Goal: Task Accomplishment & Management: Complete application form

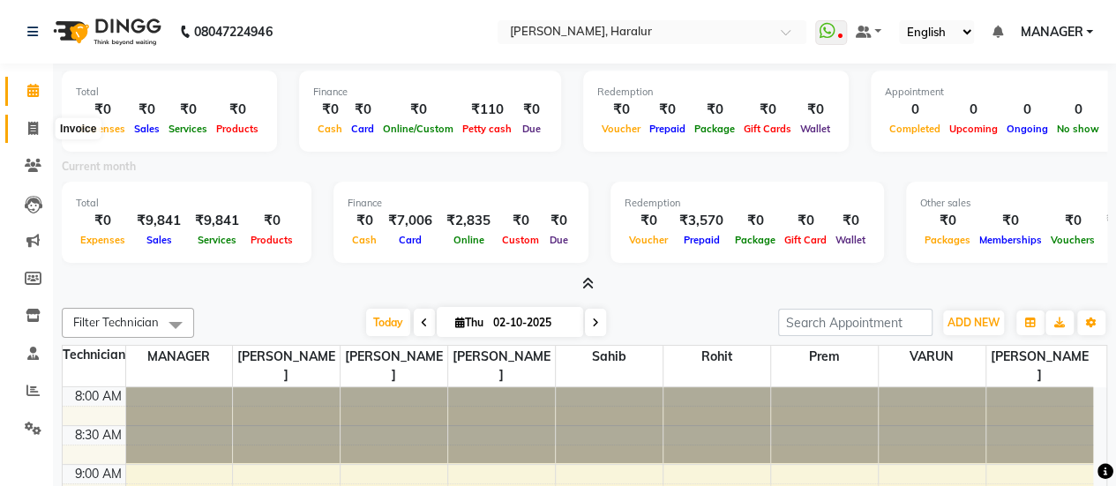
click at [32, 119] on span at bounding box center [33, 129] width 31 height 20
select select "service"
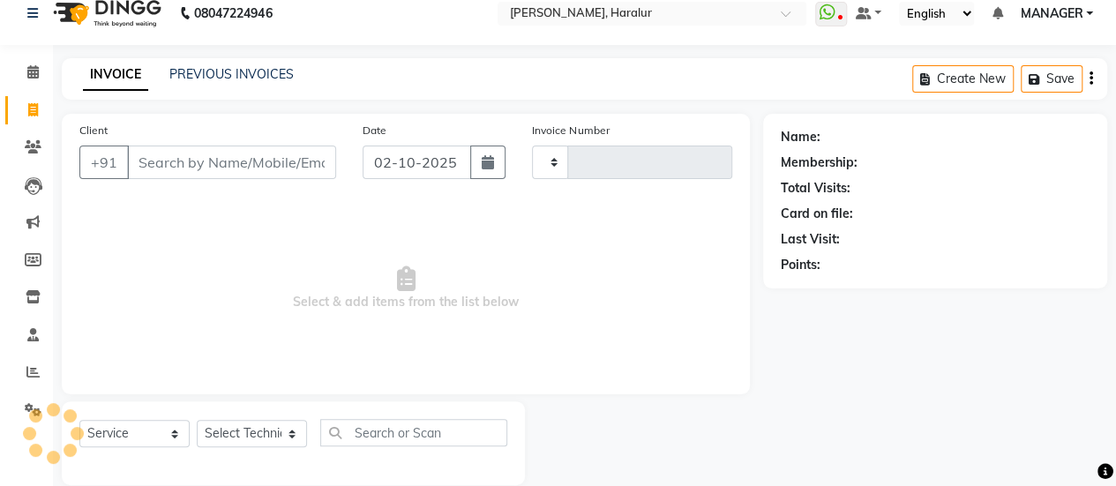
type input "0568"
select select "8259"
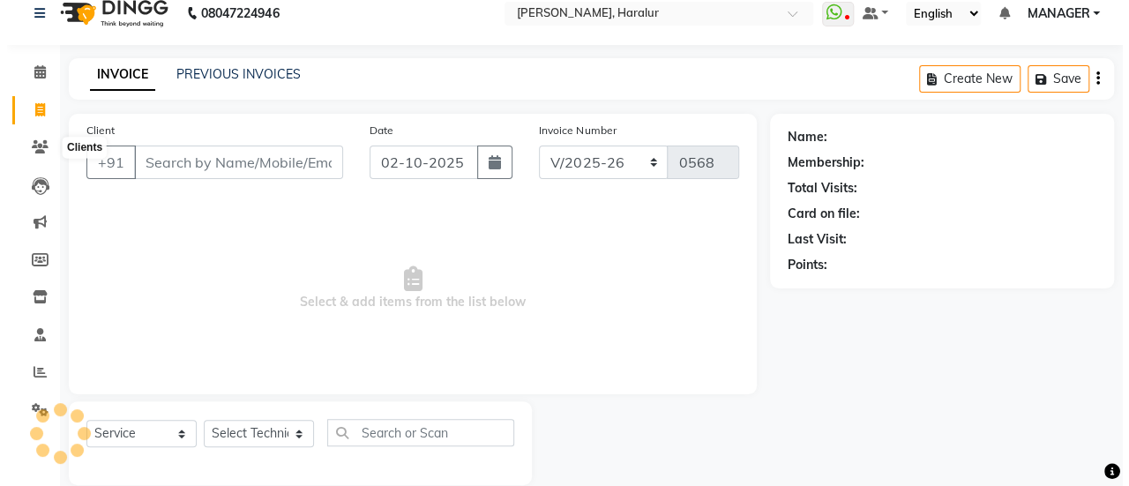
scroll to position [43, 0]
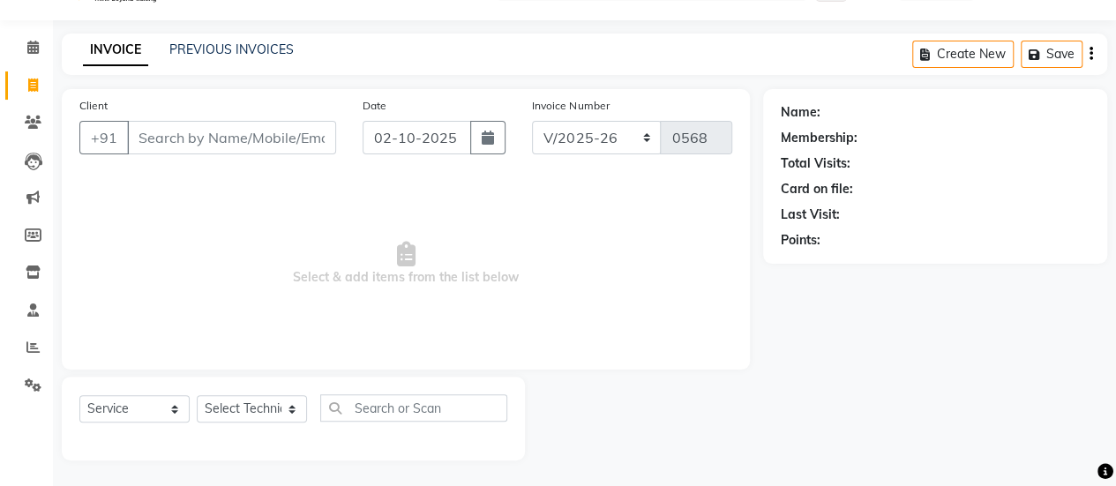
click at [166, 137] on input "Client" at bounding box center [231, 138] width 209 height 34
type input "9353491185"
click at [276, 137] on span "Add Client" at bounding box center [291, 138] width 70 height 18
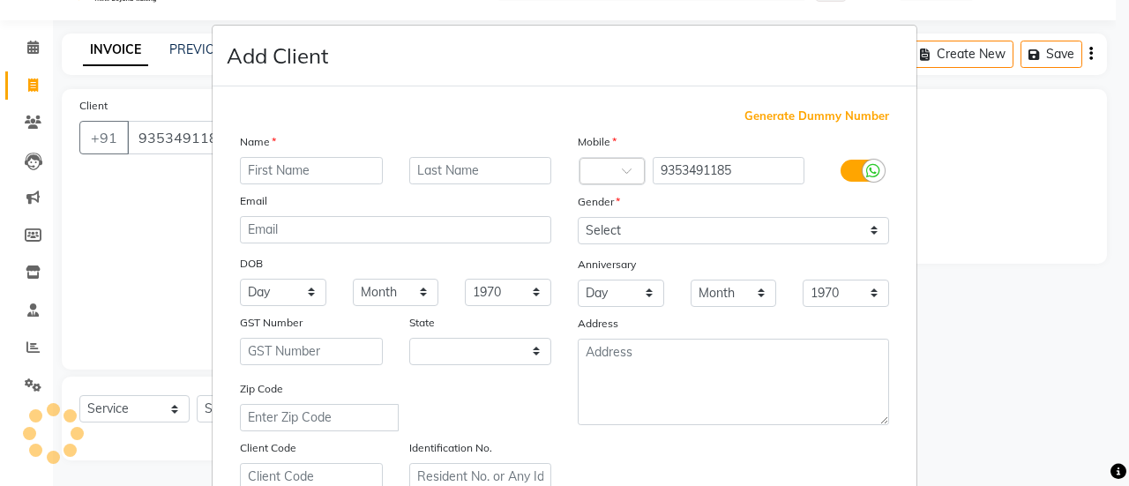
select select "21"
type input "[PERSON_NAME]"
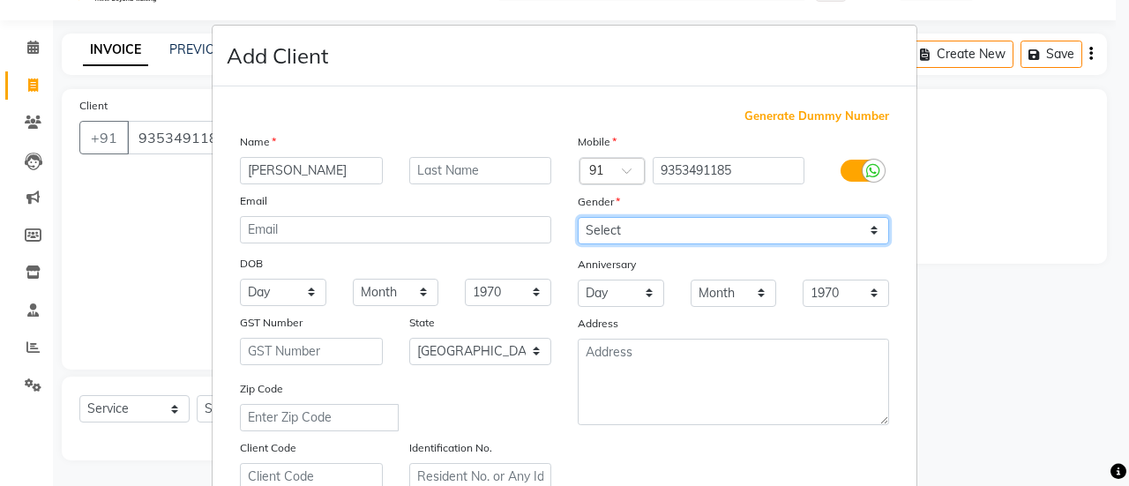
drag, startPoint x: 727, startPoint y: 229, endPoint x: 608, endPoint y: 303, distance: 139.5
click at [608, 303] on div "Mobile Country Code × 91 9353491185 Gender Select Male Female Other Prefer Not …" at bounding box center [733, 311] width 338 height 358
select select "female"
click at [578, 217] on select "Select Male Female Other Prefer Not To Say" at bounding box center [733, 230] width 311 height 27
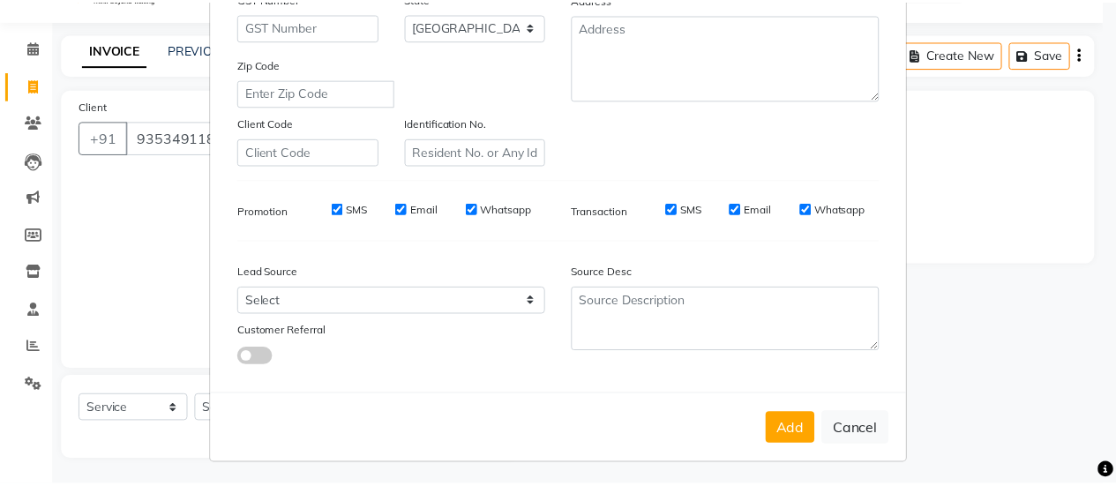
scroll to position [325, 0]
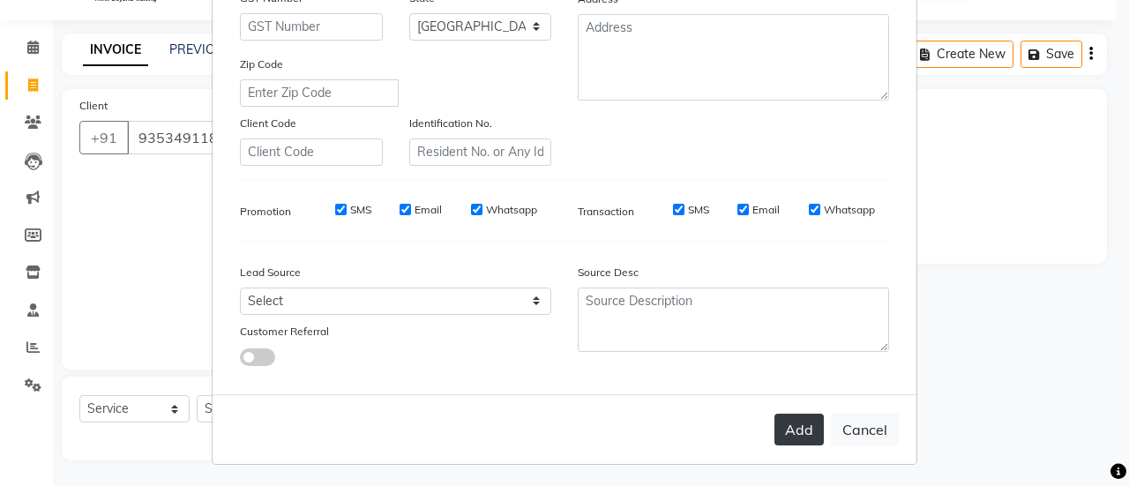
click at [794, 422] on button "Add" at bounding box center [798, 430] width 49 height 32
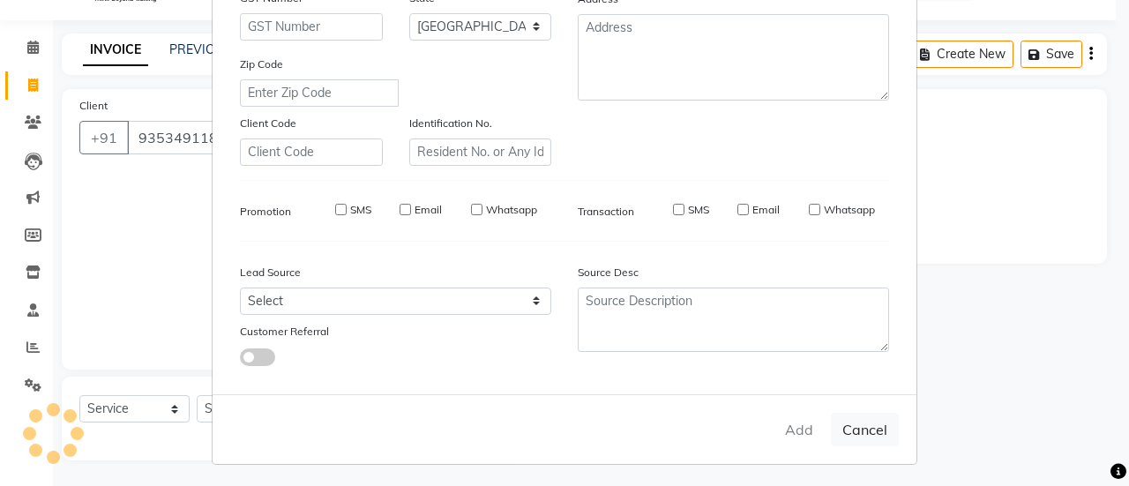
type input "93******85"
select select
select select "null"
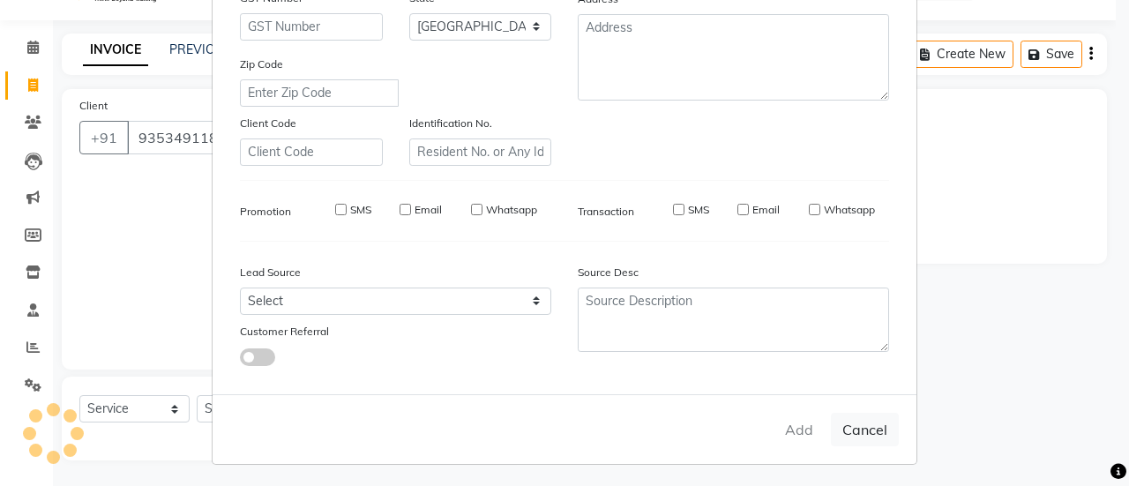
select select
checkbox input "false"
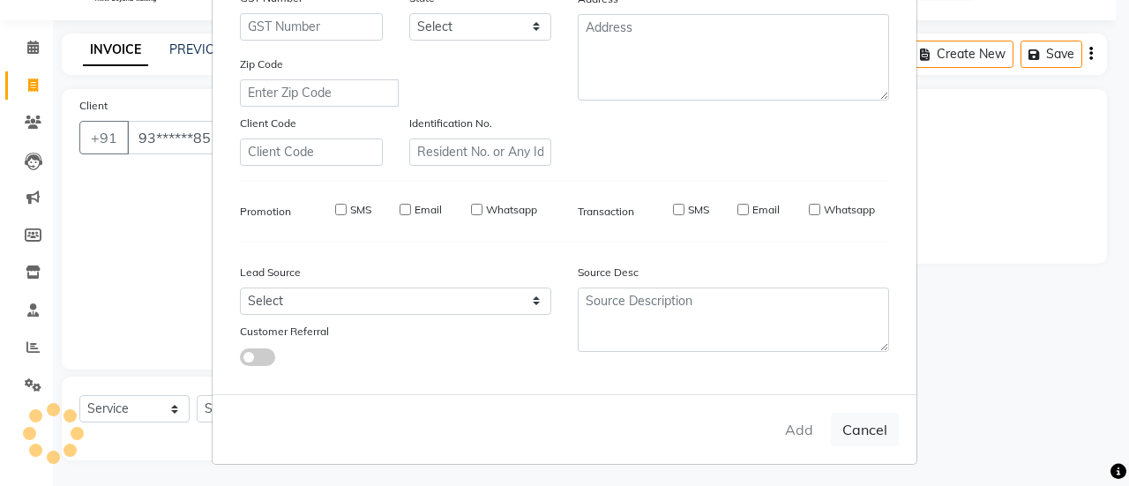
checkbox input "false"
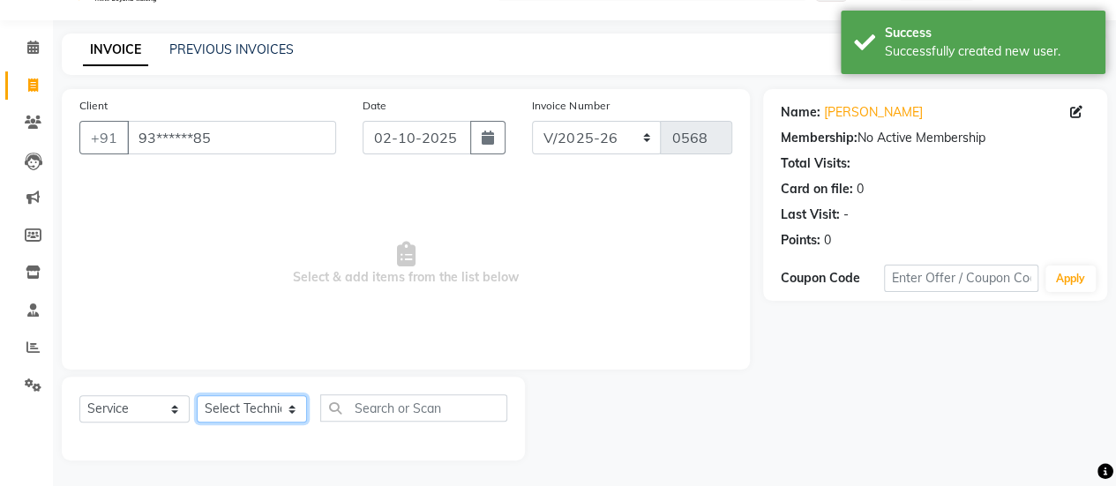
click at [270, 403] on select "Select Technician Deepak Singh KRISHNA MANAGER Prem Ravi Rohan rohit sahib VARUN" at bounding box center [252, 408] width 110 height 27
select select "82346"
click at [197, 395] on select "Select Technician Deepak Singh KRISHNA MANAGER Prem Ravi Rohan rohit sahib VARUN" at bounding box center [252, 408] width 110 height 27
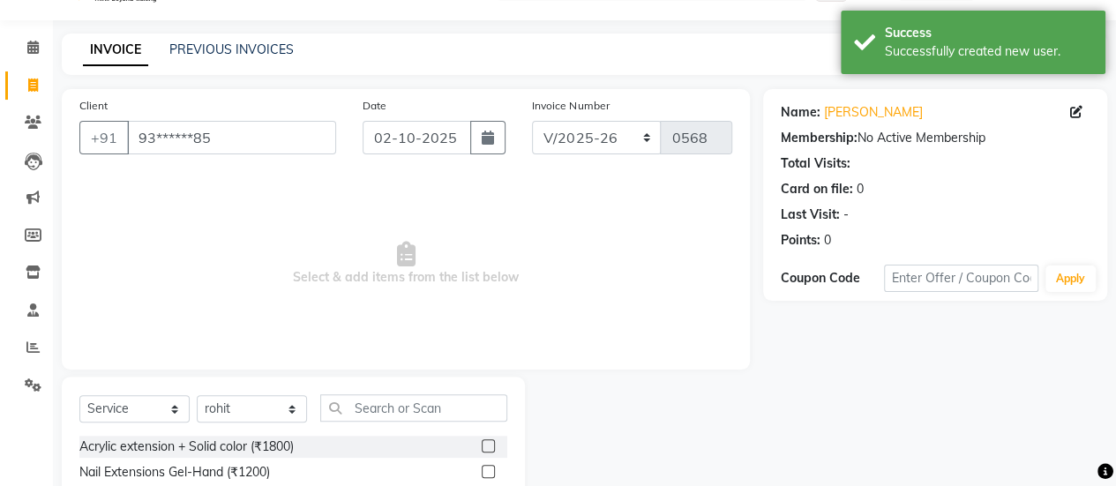
click at [481, 442] on label at bounding box center [487, 445] width 13 height 13
click at [481, 442] on input "checkbox" at bounding box center [486, 446] width 11 height 11
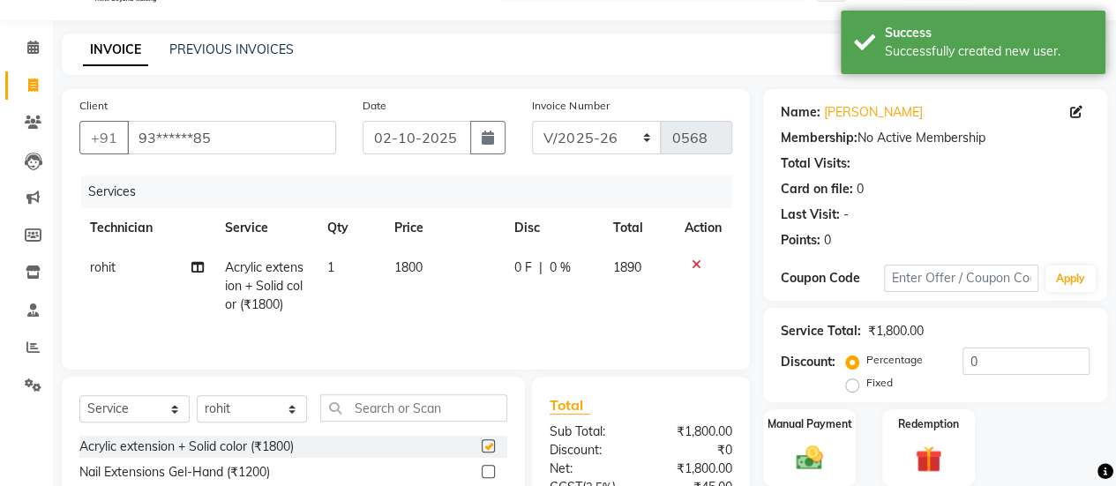
checkbox input "false"
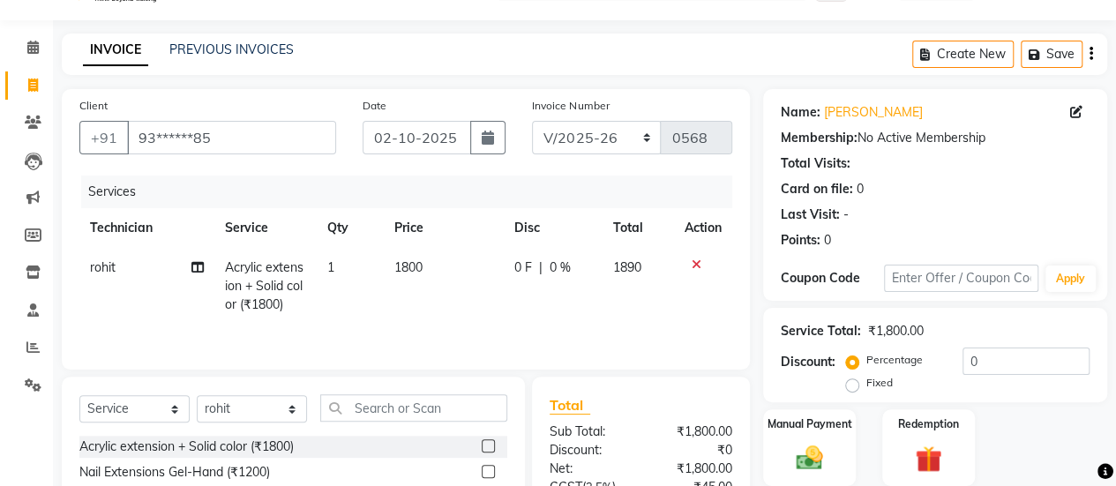
scroll to position [220, 0]
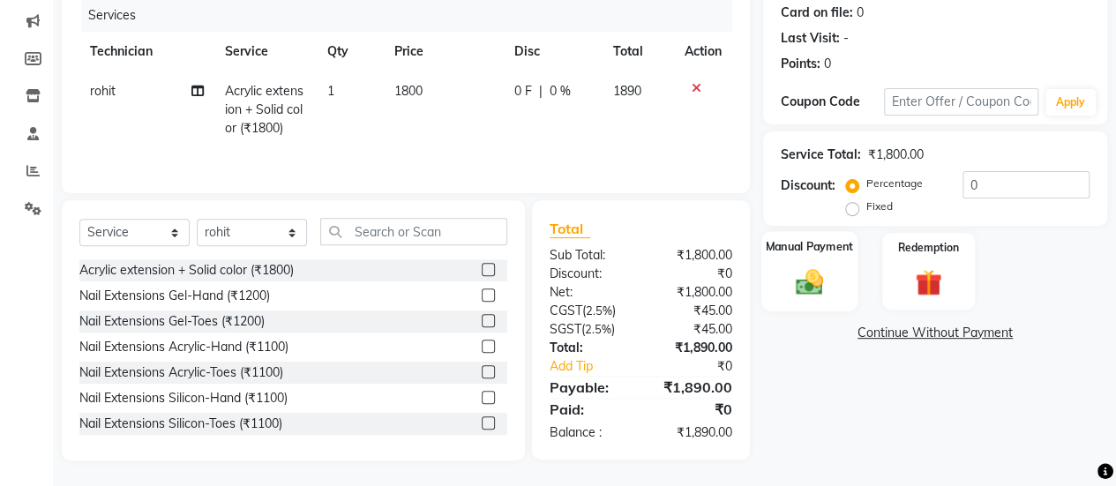
click at [808, 270] on img at bounding box center [809, 281] width 45 height 32
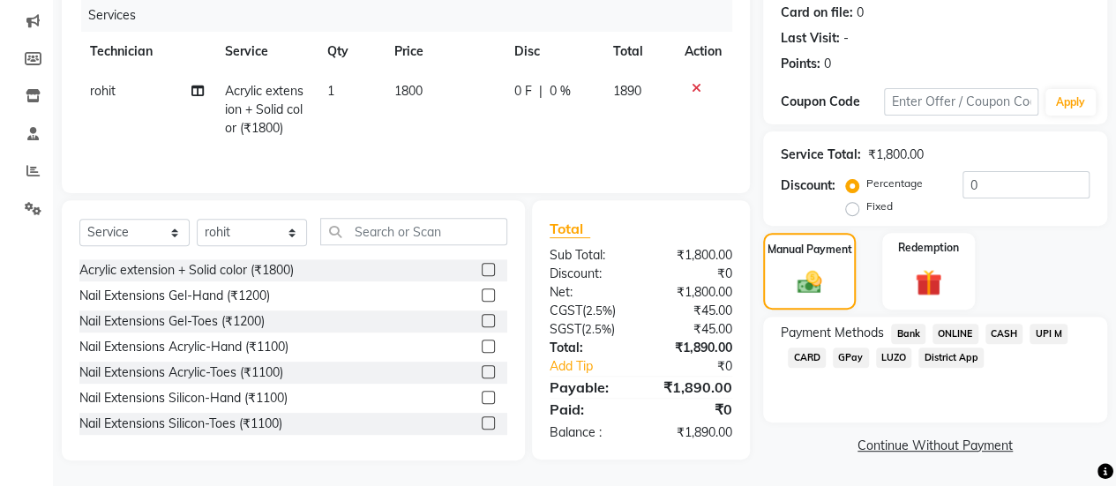
click at [972, 335] on span "ONLINE" at bounding box center [955, 334] width 46 height 20
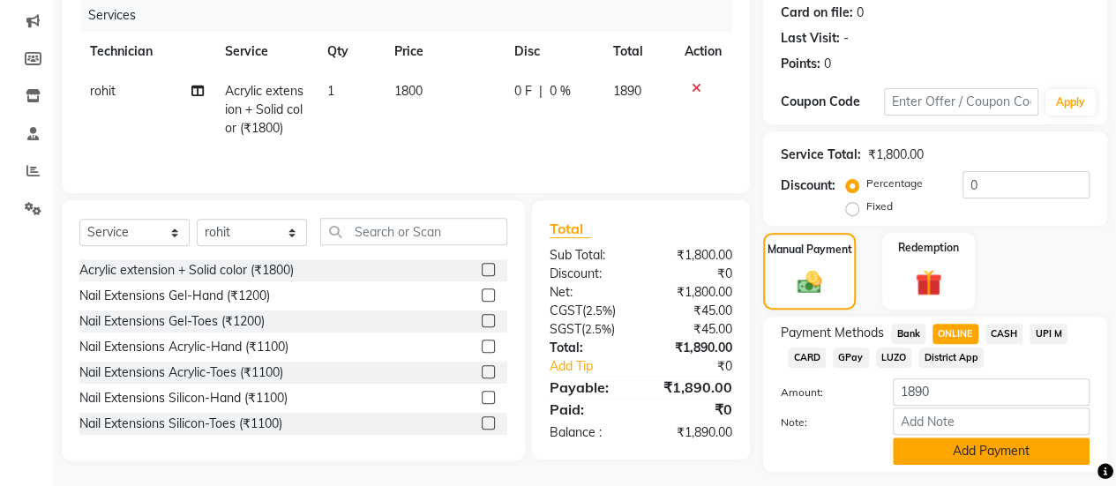
click at [1004, 453] on button "Add Payment" at bounding box center [990, 450] width 197 height 27
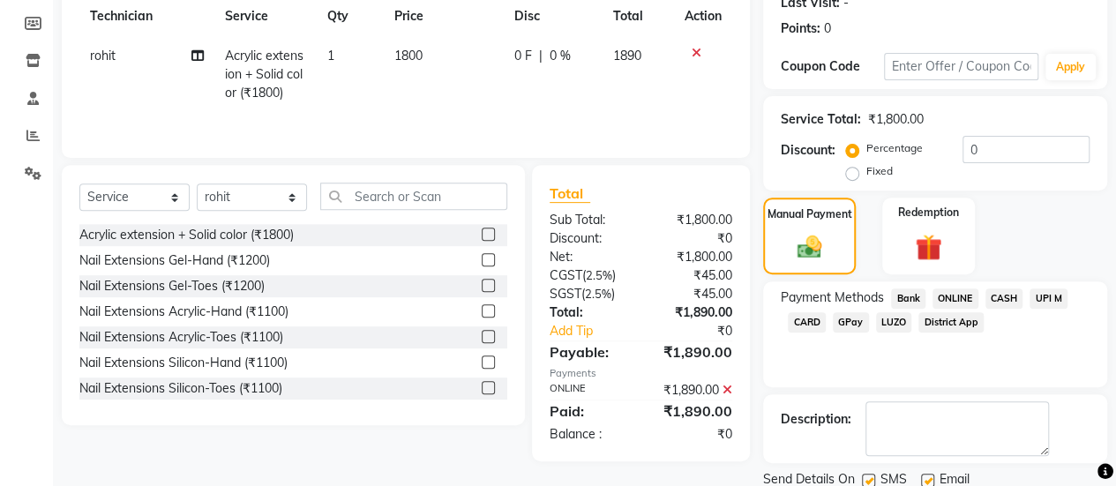
scroll to position [290, 0]
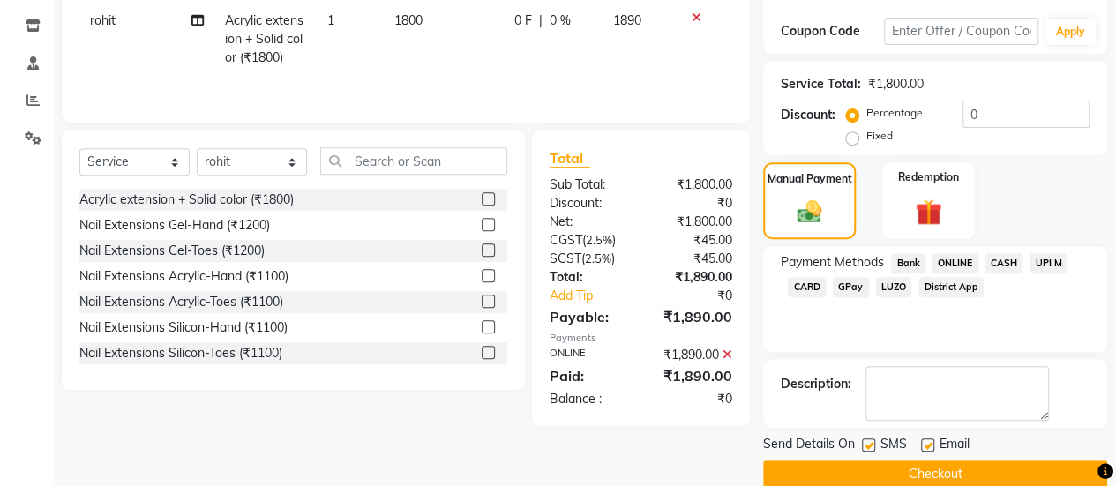
click at [906, 466] on button "Checkout" at bounding box center [935, 473] width 344 height 27
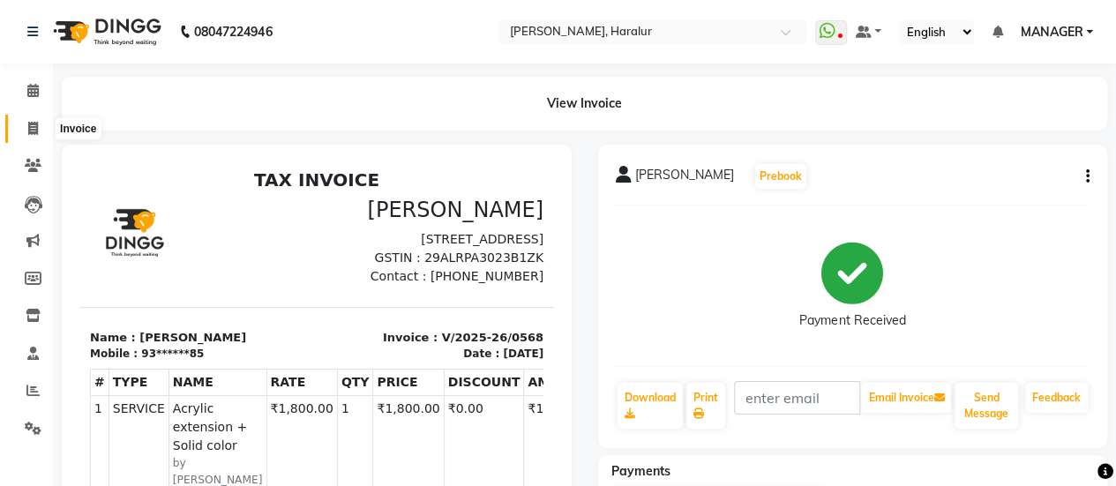
click at [37, 124] on icon at bounding box center [33, 128] width 10 height 13
select select "service"
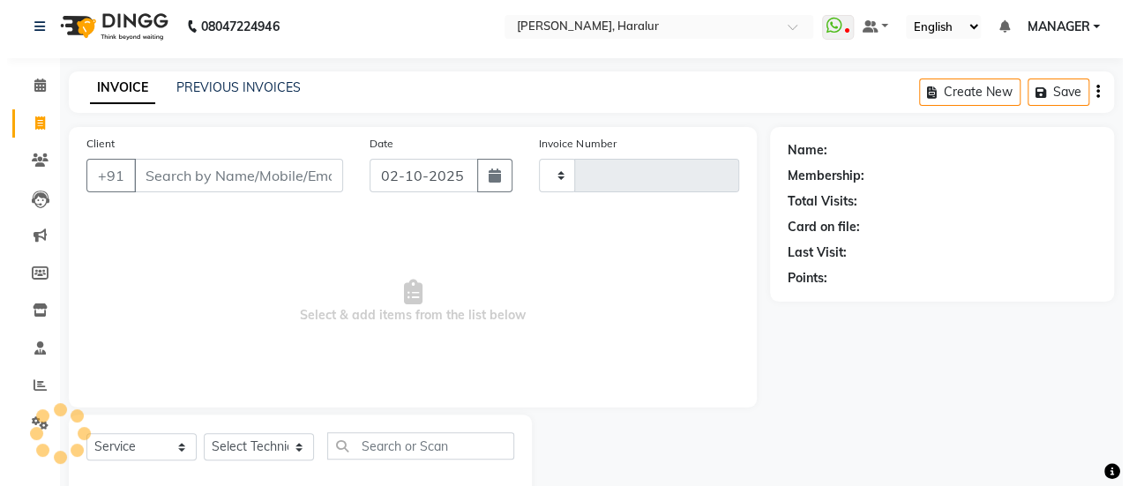
scroll to position [43, 0]
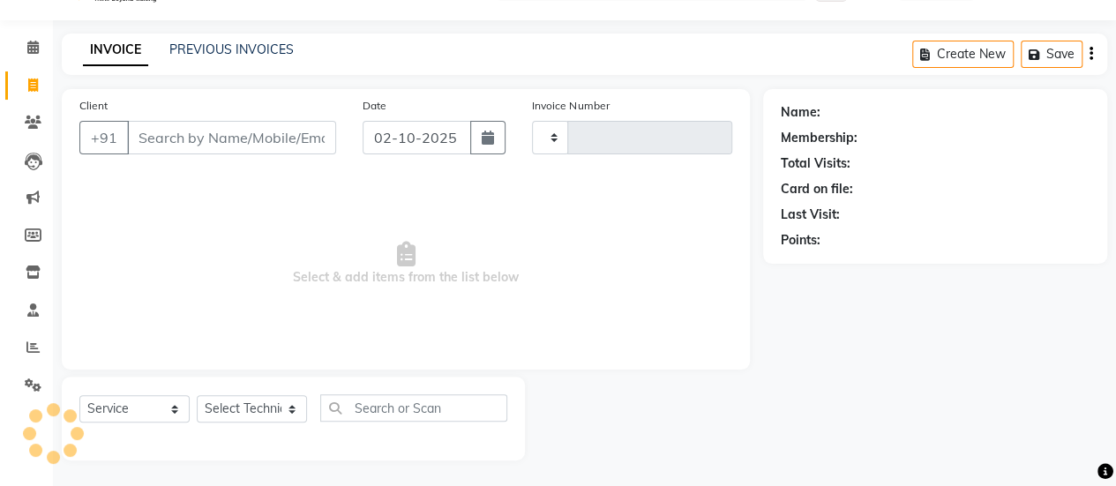
type input "0569"
select select "8259"
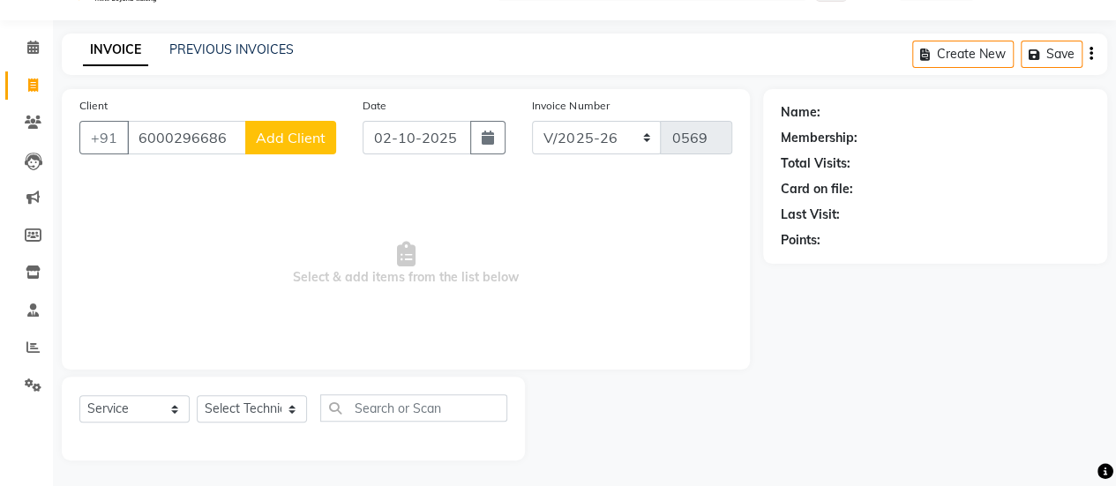
type input "6000296686"
click at [310, 129] on span "Add Client" at bounding box center [291, 138] width 70 height 18
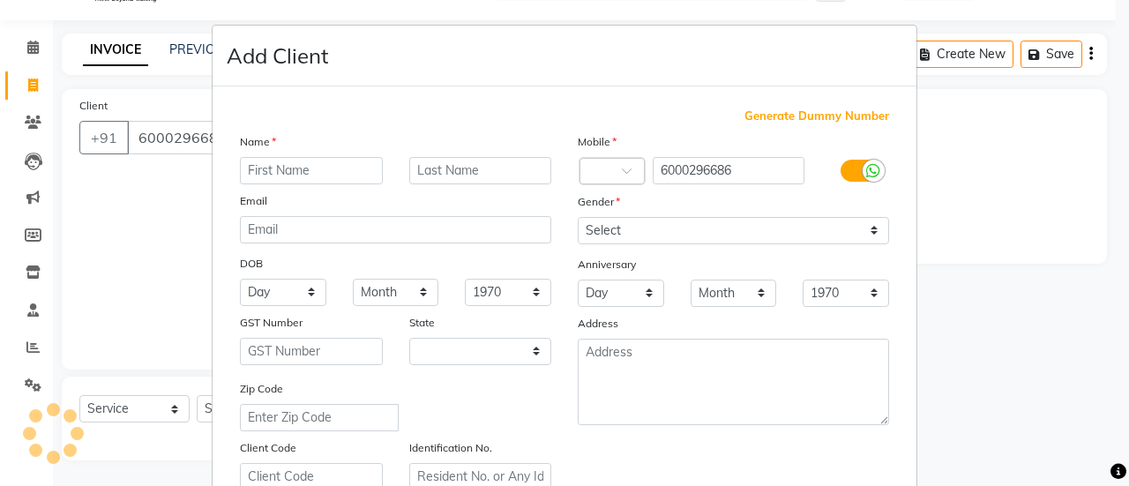
select select "21"
type input "aisha"
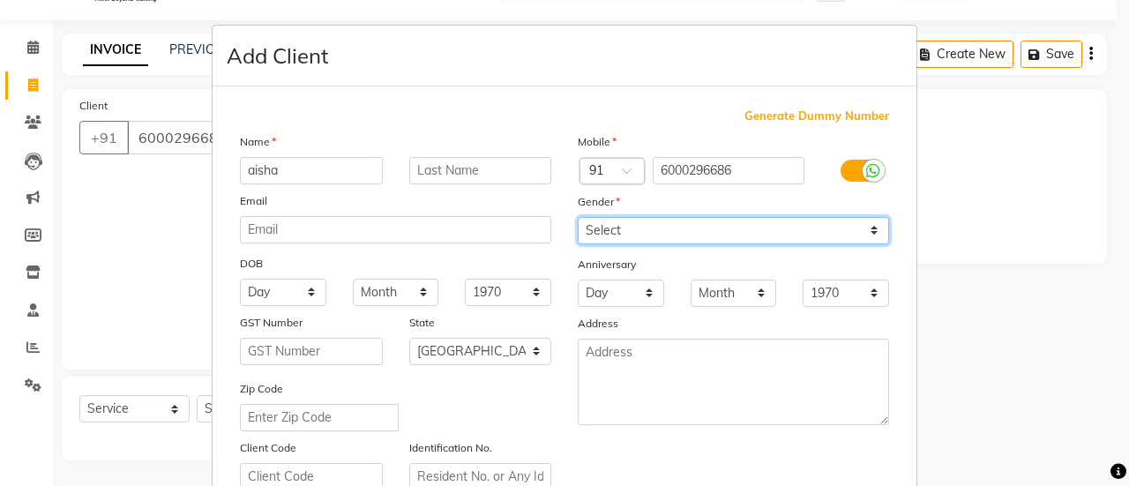
click at [620, 232] on select "Select Male Female Other Prefer Not To Say" at bounding box center [733, 230] width 311 height 27
select select "female"
click at [578, 217] on select "Select Male Female Other Prefer Not To Say" at bounding box center [733, 230] width 311 height 27
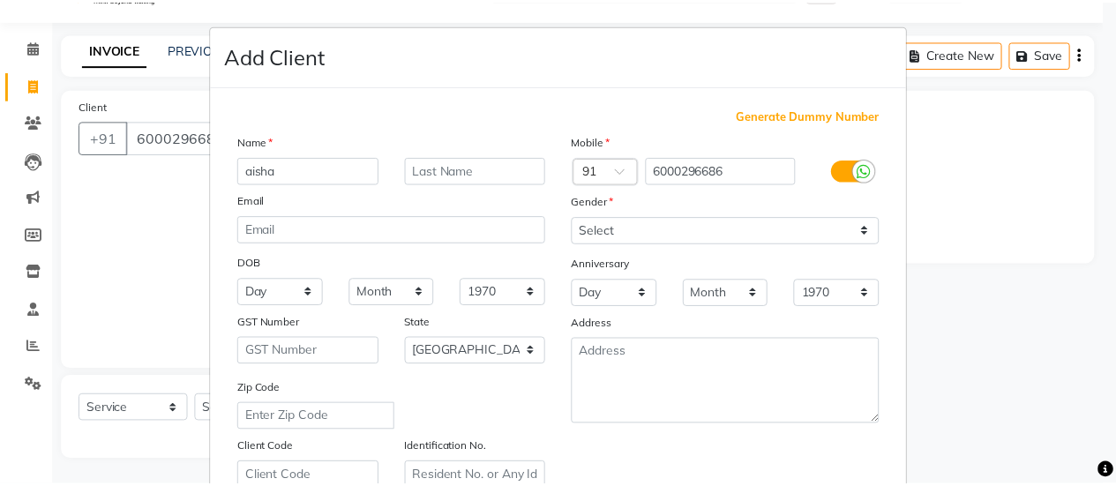
scroll to position [325, 0]
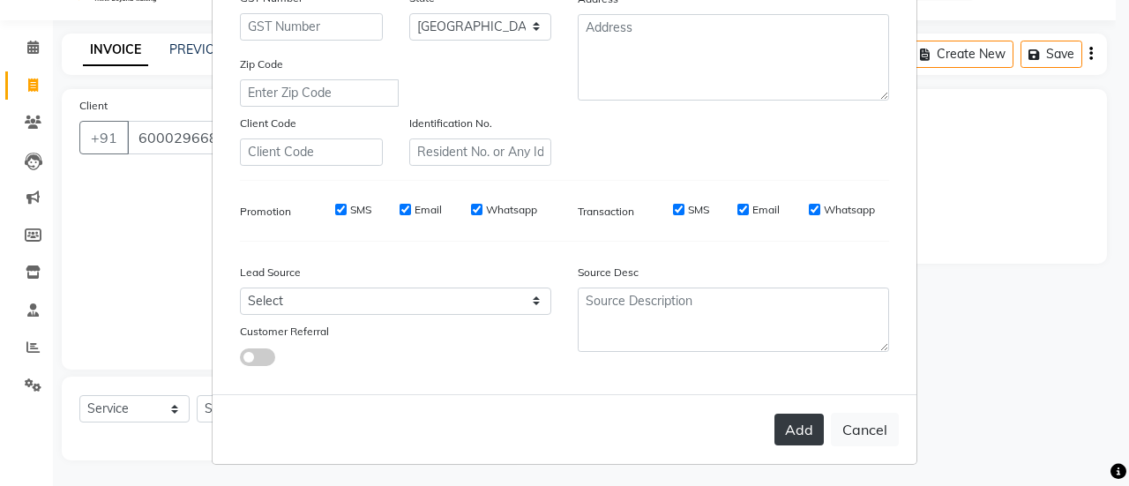
click at [794, 429] on button "Add" at bounding box center [798, 430] width 49 height 32
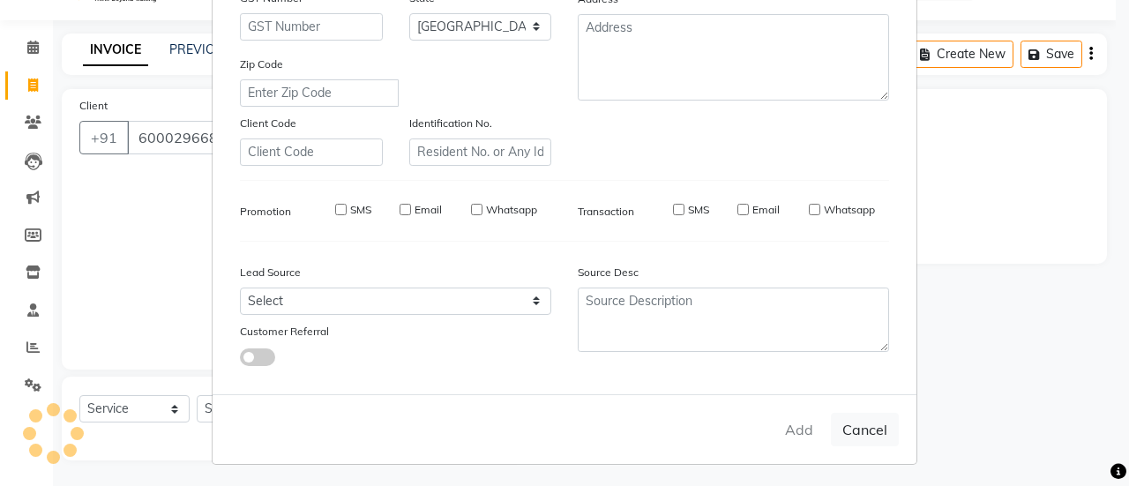
type input "60******86"
select select
select select "null"
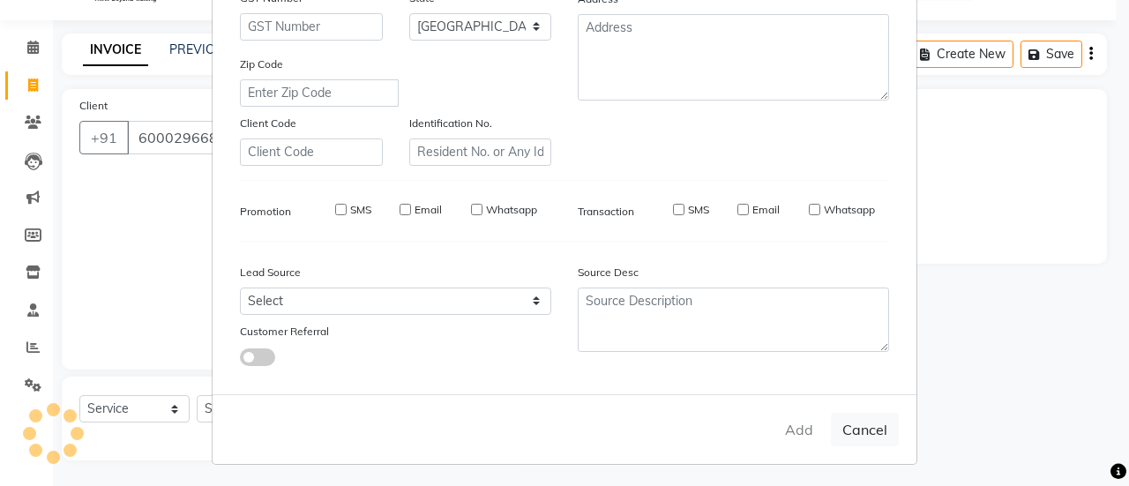
select select
checkbox input "false"
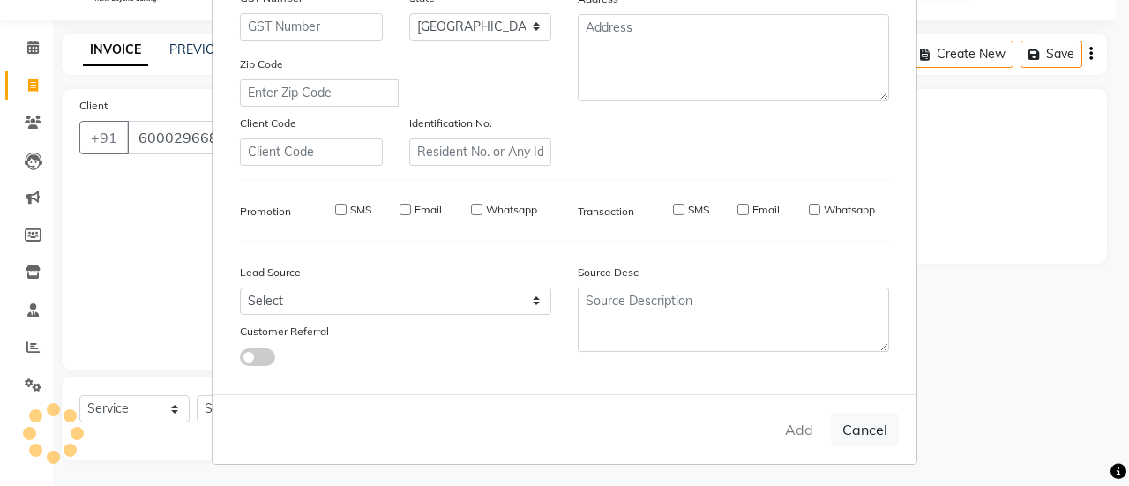
checkbox input "false"
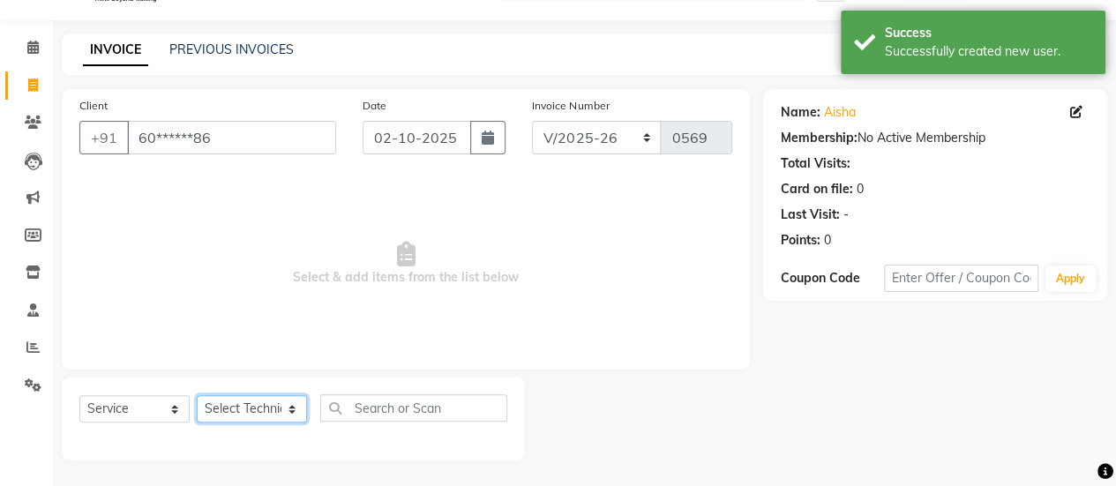
click at [252, 395] on select "Select Technician Deepak Singh KRISHNA MANAGER Prem Ravi Rohan rohit sahib VARUN" at bounding box center [252, 408] width 110 height 27
select select "79360"
click at [197, 395] on select "Select Technician Deepak Singh KRISHNA MANAGER Prem Ravi Rohan rohit sahib VARUN" at bounding box center [252, 408] width 110 height 27
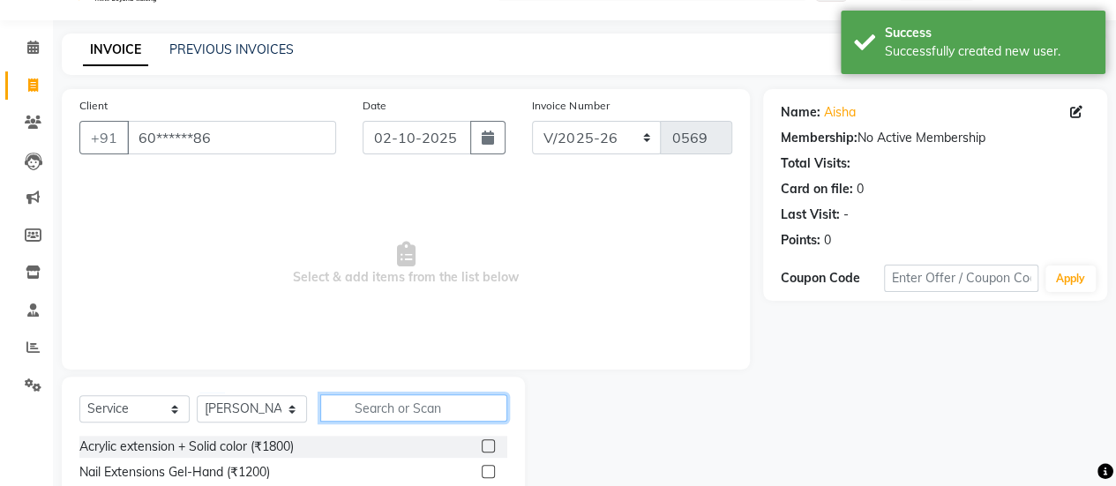
click at [380, 419] on input "text" at bounding box center [413, 407] width 187 height 27
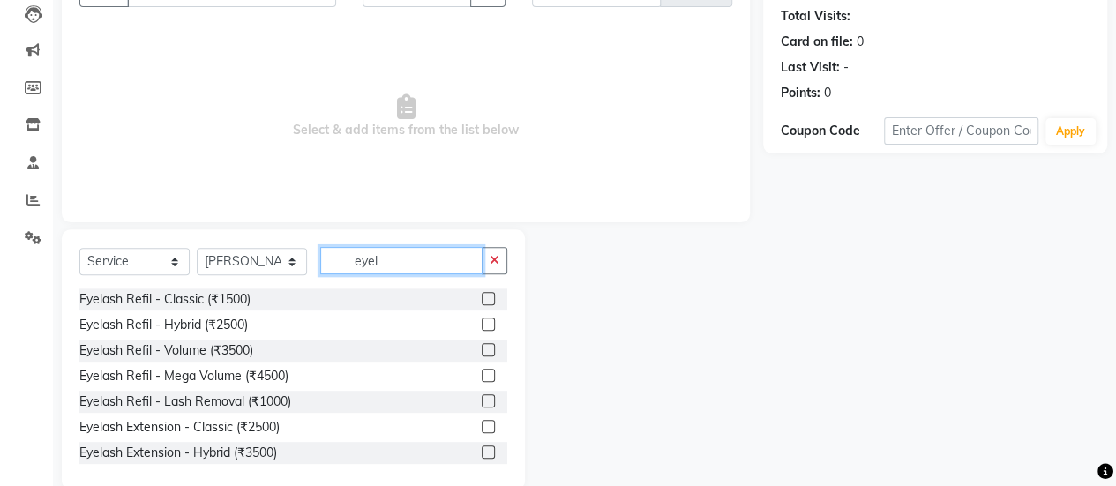
scroll to position [220, 0]
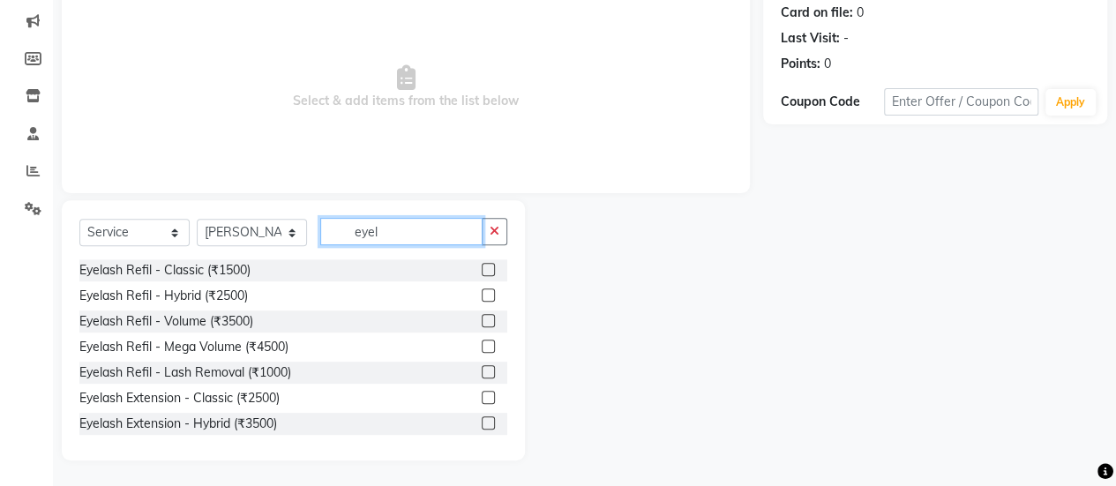
type input "eyel"
click at [481, 263] on label at bounding box center [487, 269] width 13 height 13
click at [481, 265] on input "checkbox" at bounding box center [486, 270] width 11 height 11
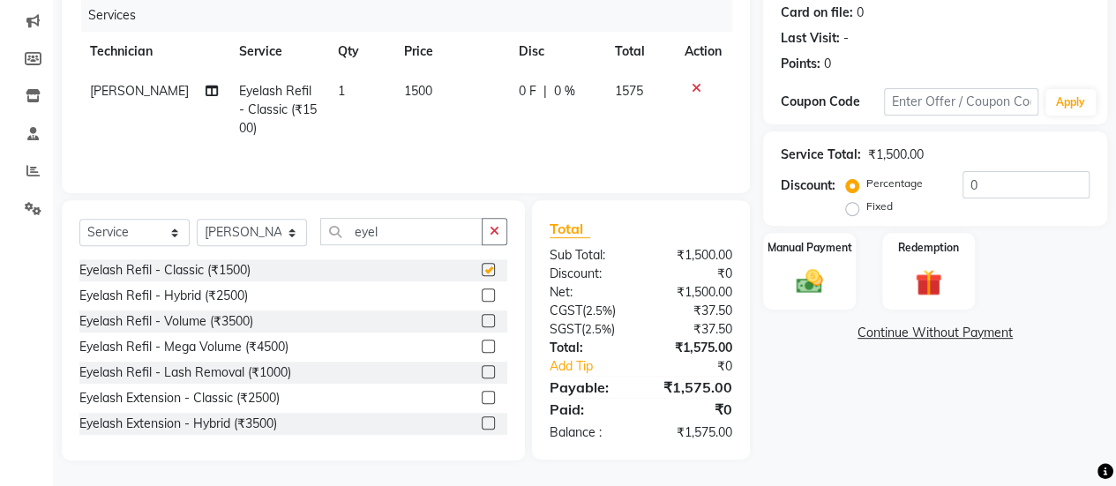
checkbox input "false"
click at [414, 88] on span "1500" at bounding box center [418, 91] width 28 height 16
select select "79360"
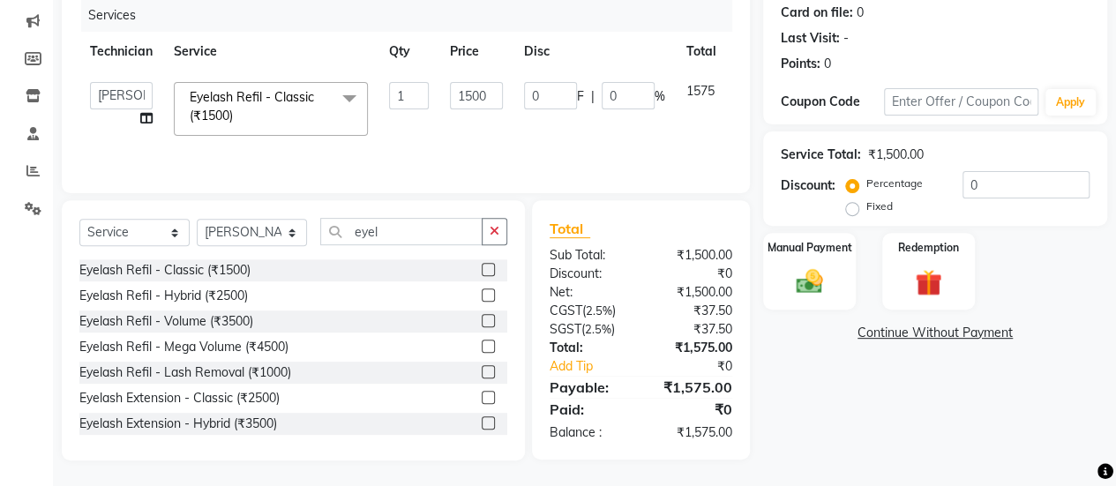
click at [414, 88] on input "1" at bounding box center [409, 95] width 40 height 27
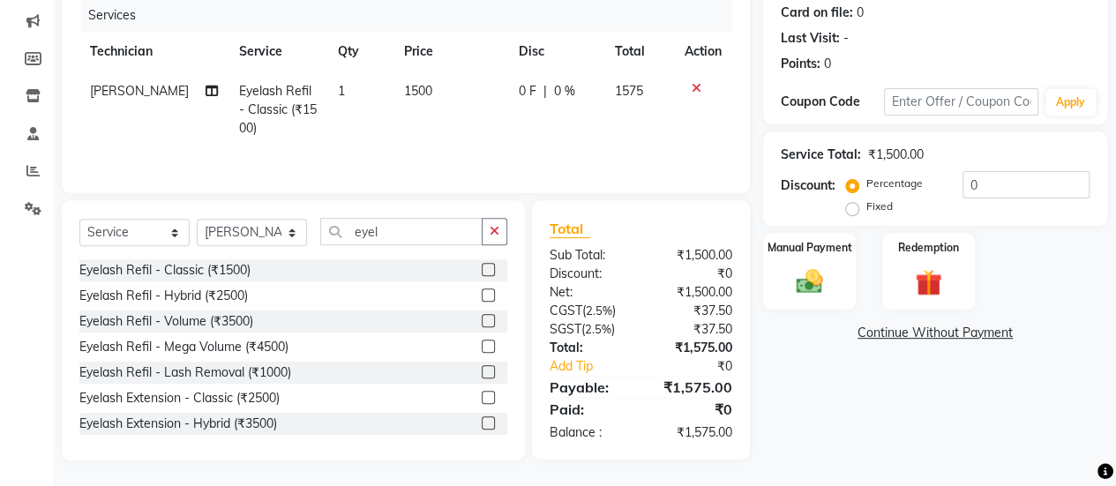
click at [490, 101] on td "1500" at bounding box center [450, 109] width 115 height 77
select select "79360"
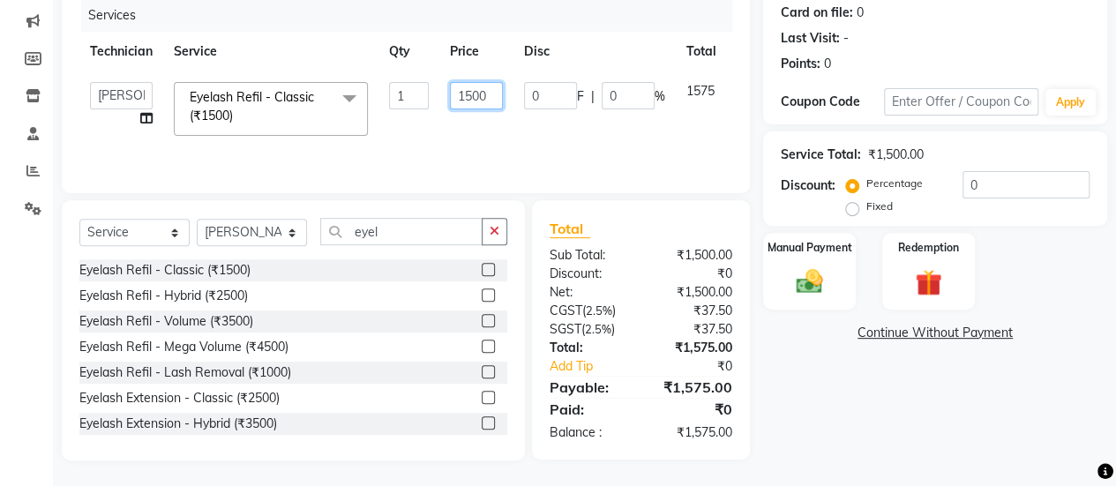
click at [491, 91] on input "1500" at bounding box center [476, 95] width 53 height 27
type input "1"
type input "2000"
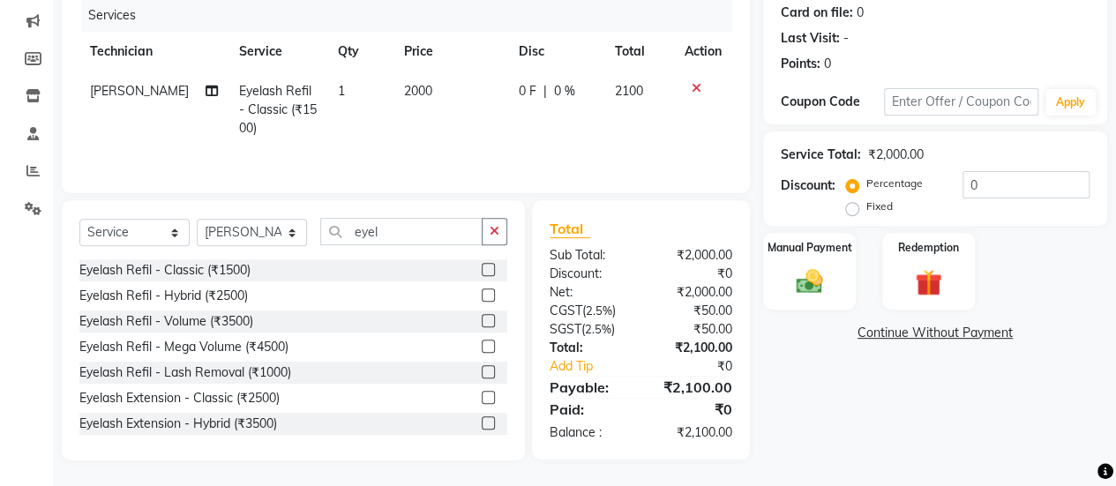
click at [466, 125] on td "2000" at bounding box center [450, 109] width 115 height 77
select select "79360"
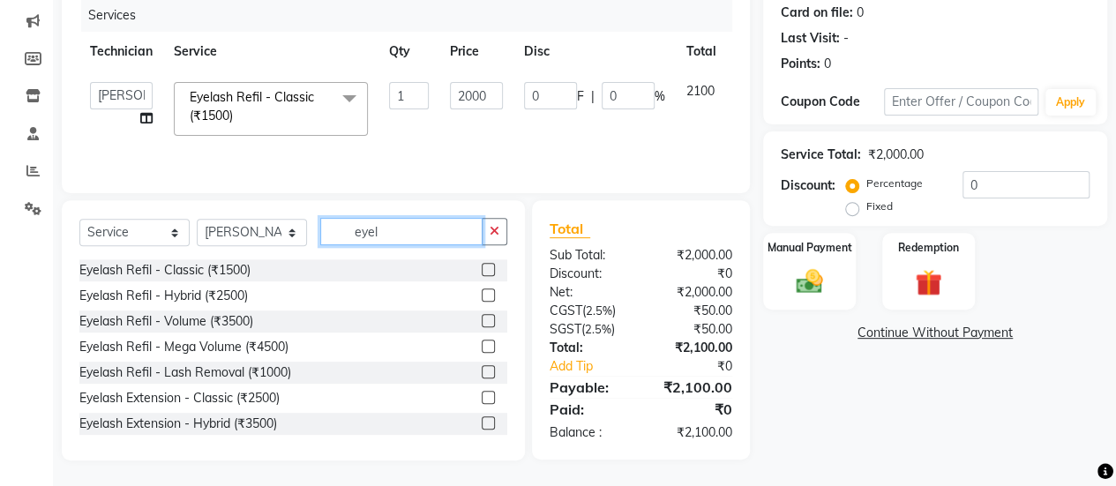
click at [399, 228] on input "eyel" at bounding box center [401, 231] width 162 height 27
type input "e"
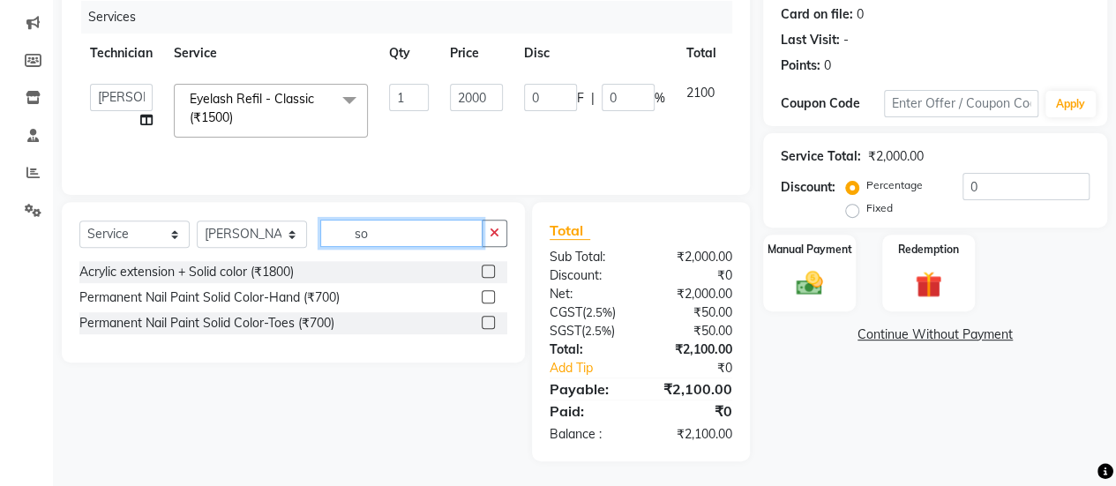
type input "s"
type input "sol"
click at [489, 321] on label at bounding box center [487, 322] width 13 height 13
click at [489, 321] on input "checkbox" at bounding box center [486, 322] width 11 height 11
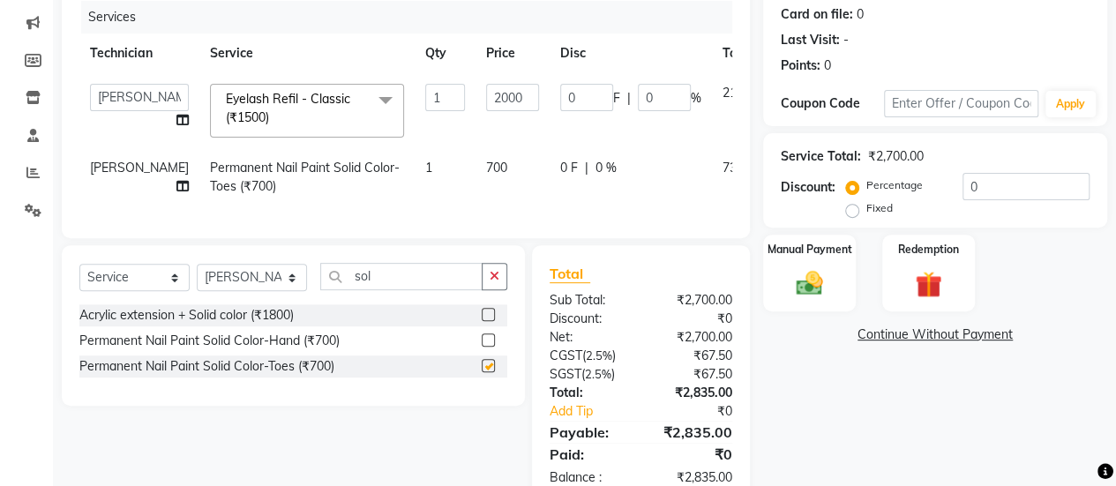
checkbox input "false"
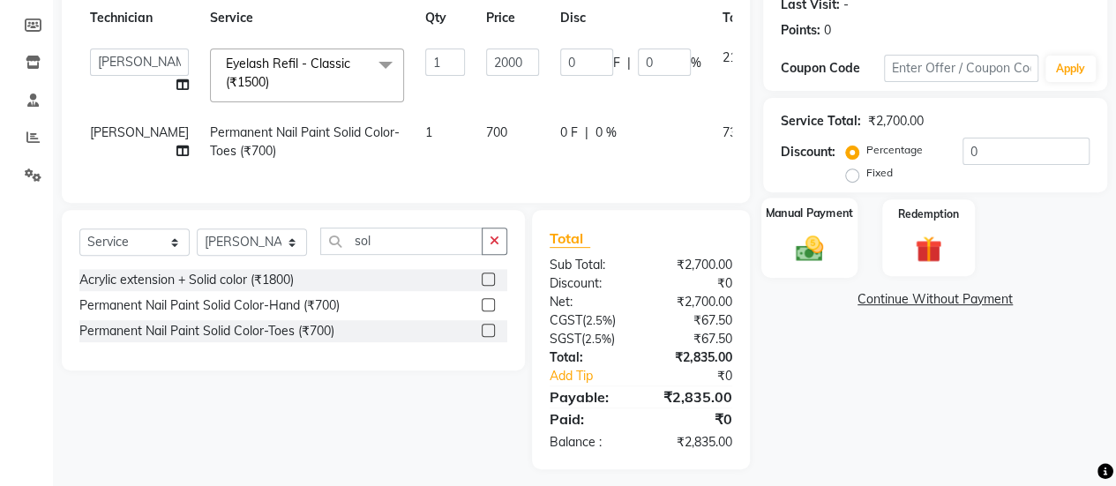
click at [835, 213] on label "Manual Payment" at bounding box center [809, 213] width 88 height 17
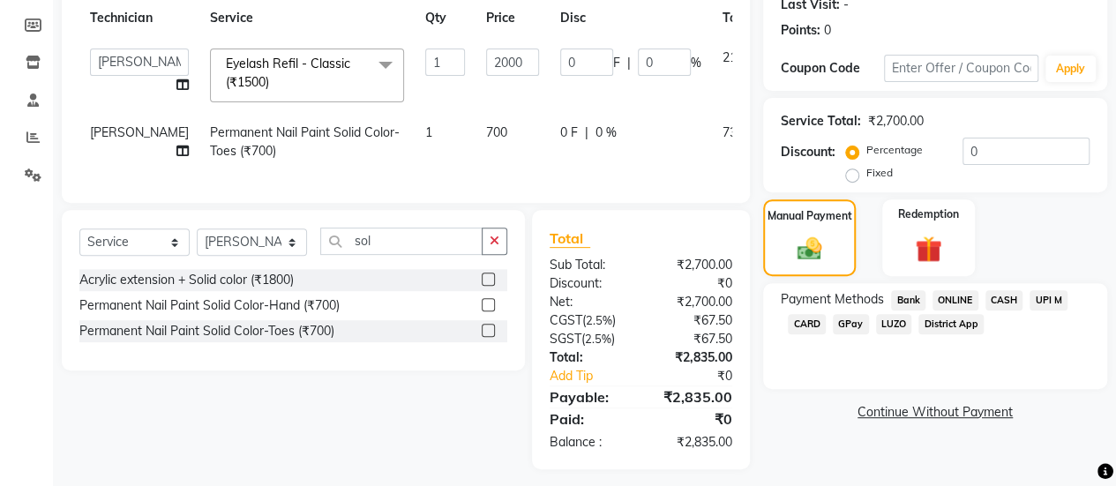
click at [1004, 298] on span "CASH" at bounding box center [1004, 300] width 38 height 20
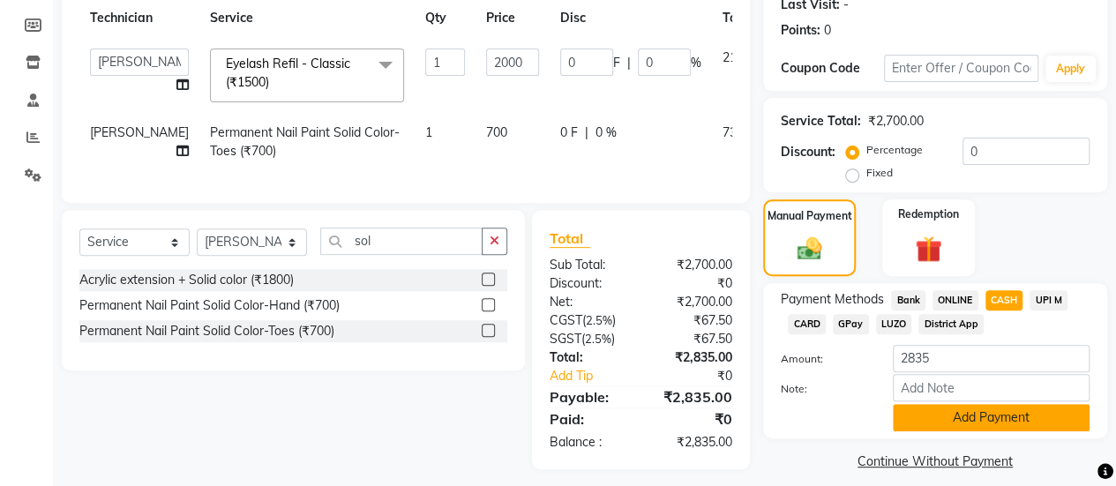
click at [908, 417] on button "Add Payment" at bounding box center [990, 417] width 197 height 27
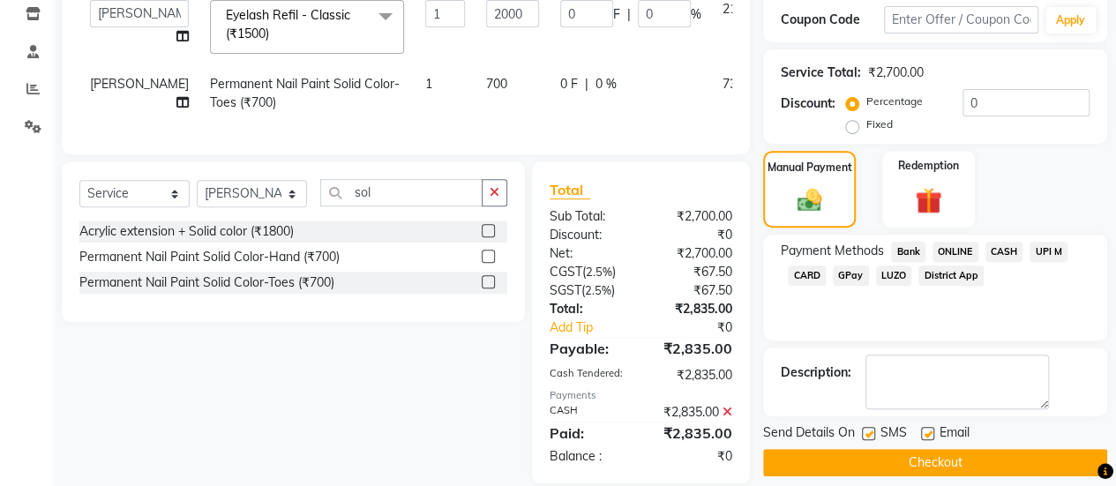
scroll to position [336, 0]
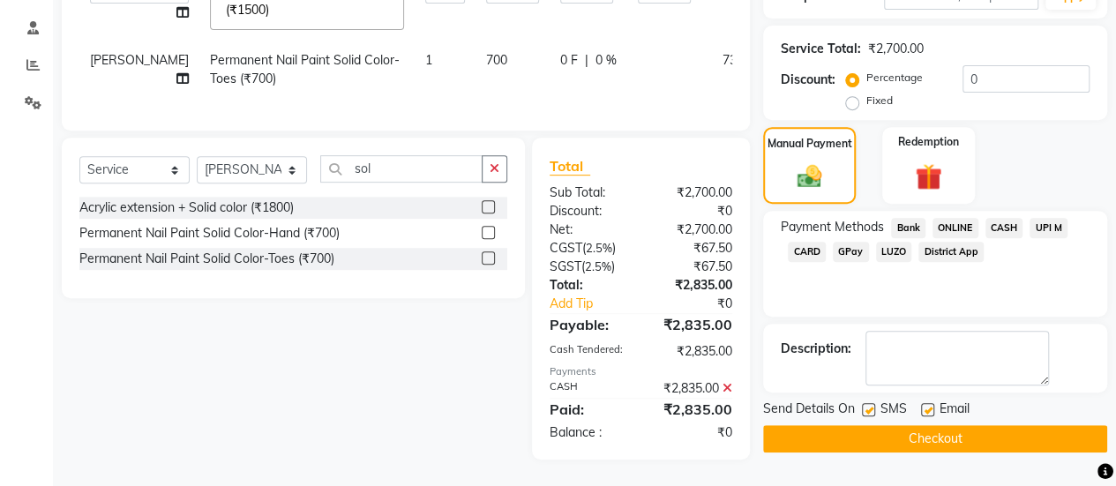
click at [724, 390] on icon at bounding box center [727, 388] width 10 height 12
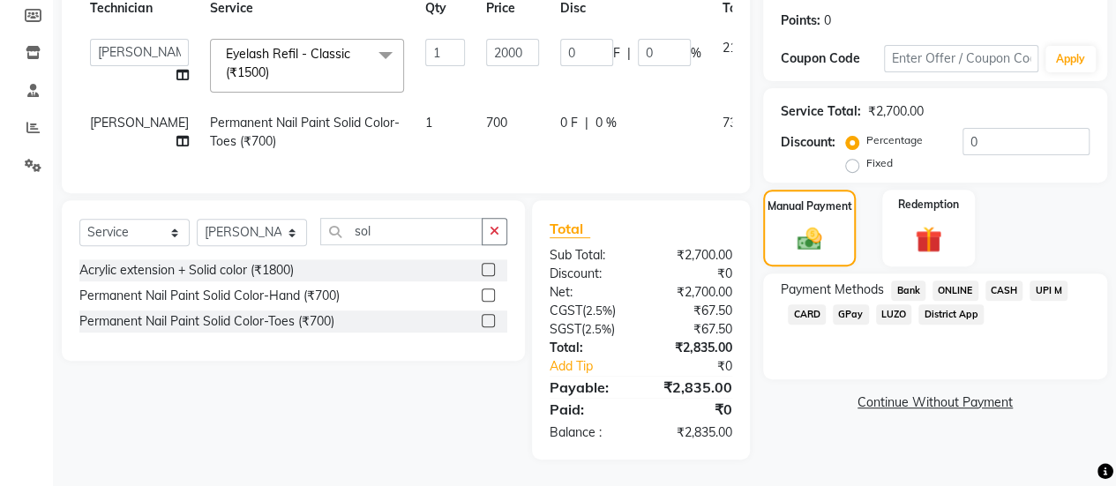
click at [1009, 280] on span "CASH" at bounding box center [1004, 290] width 38 height 20
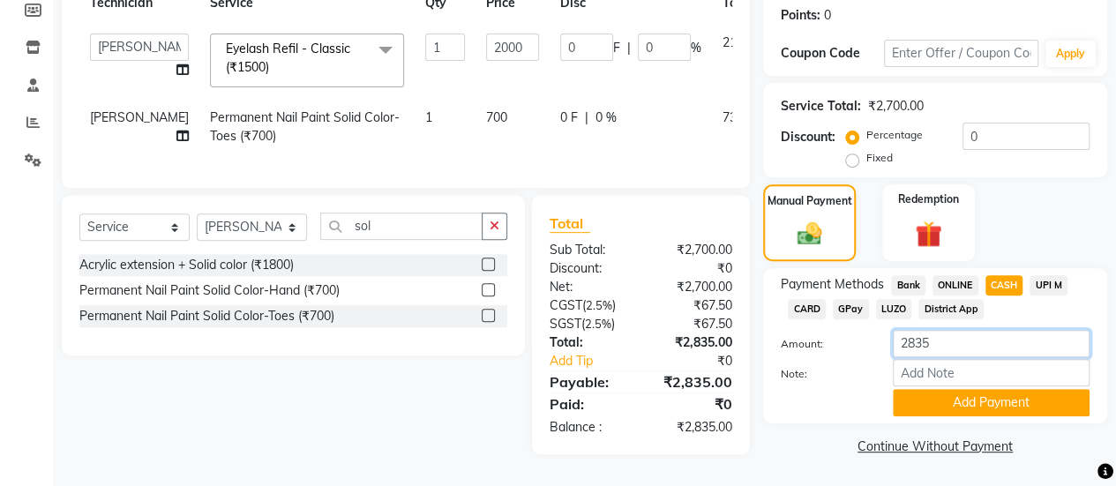
click at [953, 337] on input "2835" at bounding box center [990, 343] width 197 height 27
type input "2500"
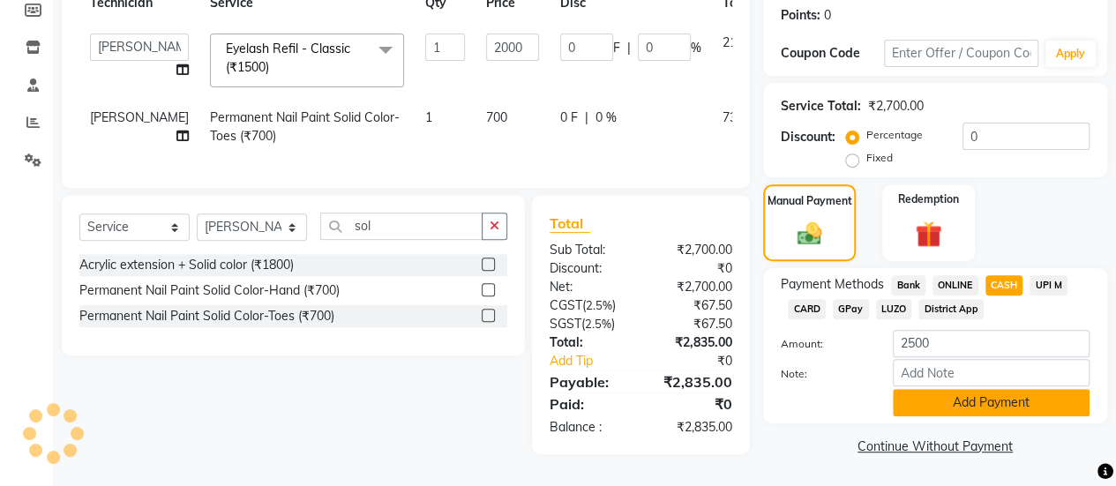
click at [958, 391] on button "Add Payment" at bounding box center [990, 402] width 197 height 27
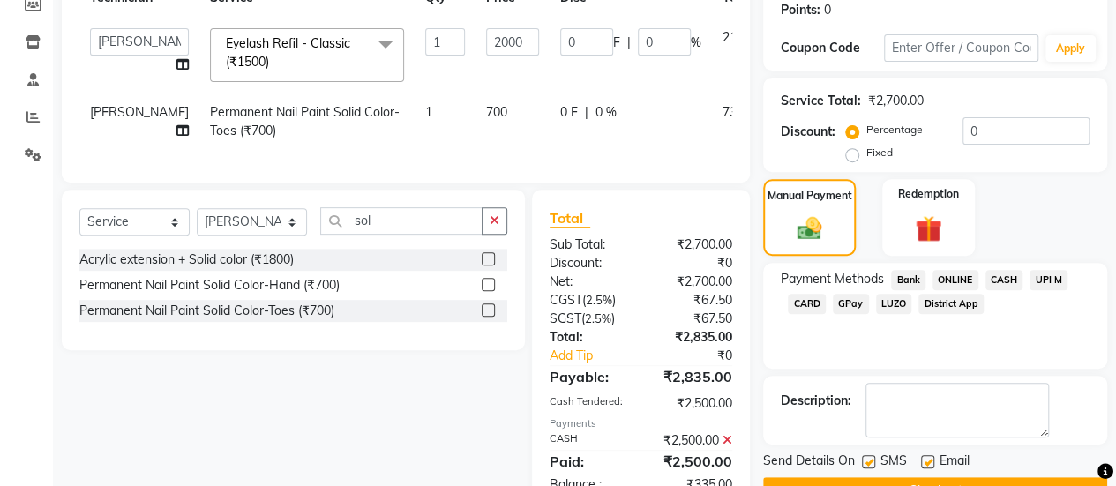
click at [962, 275] on span "ONLINE" at bounding box center [955, 280] width 46 height 20
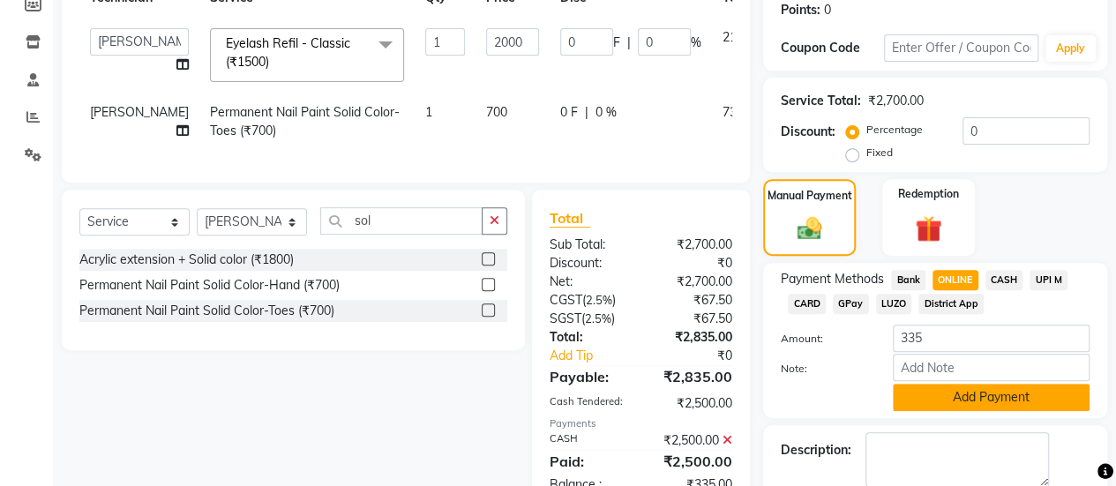
click at [1004, 392] on button "Add Payment" at bounding box center [990, 397] width 197 height 27
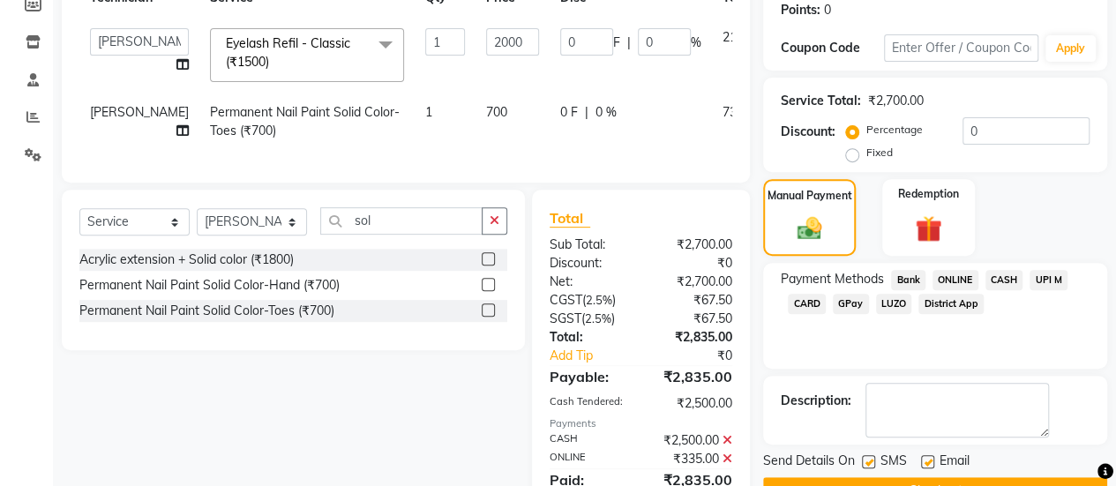
scroll to position [355, 0]
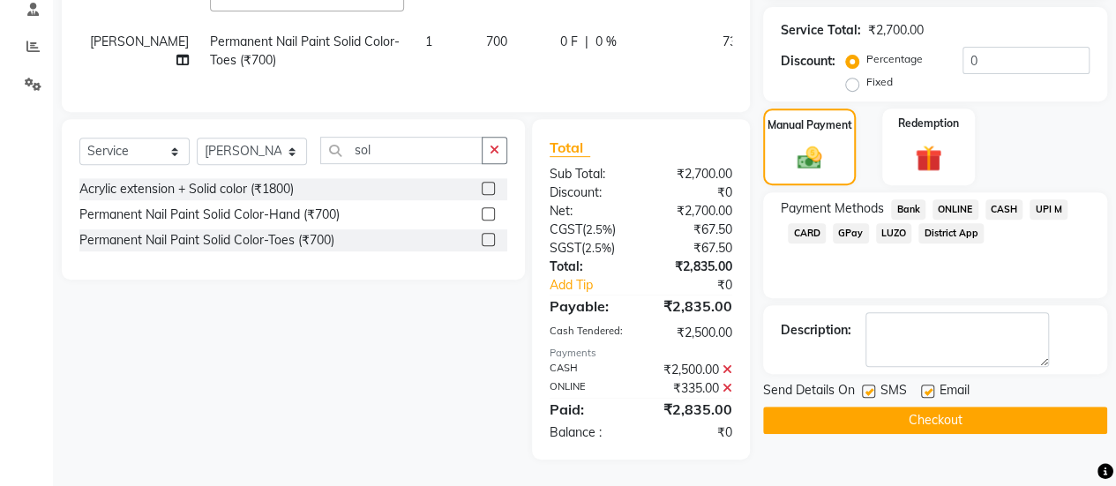
click at [844, 407] on button "Checkout" at bounding box center [935, 420] width 344 height 27
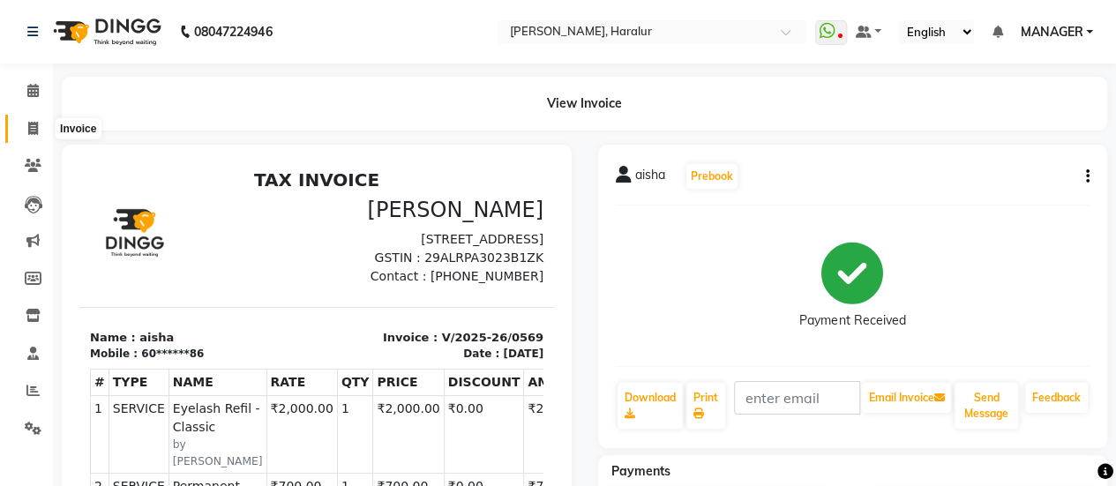
click at [37, 130] on icon at bounding box center [33, 128] width 10 height 13
select select "service"
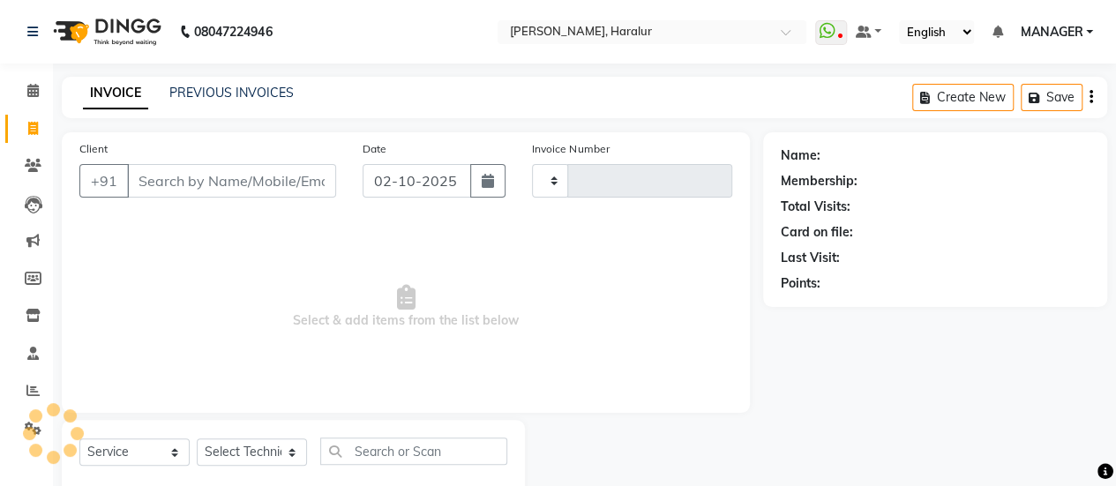
scroll to position [43, 0]
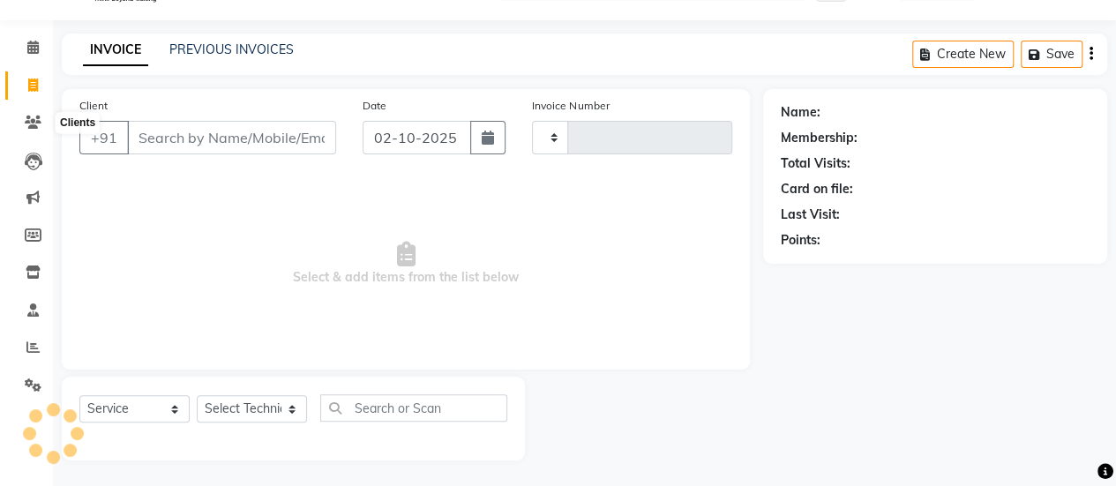
type input "0570"
select select "8259"
click at [190, 47] on link "PREVIOUS INVOICES" at bounding box center [231, 49] width 124 height 16
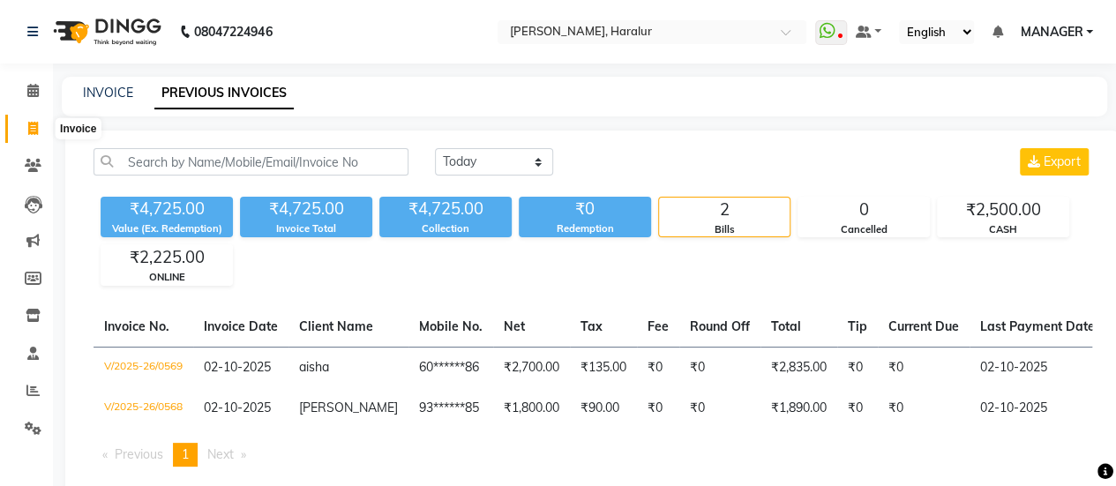
click at [31, 130] on icon at bounding box center [33, 128] width 10 height 13
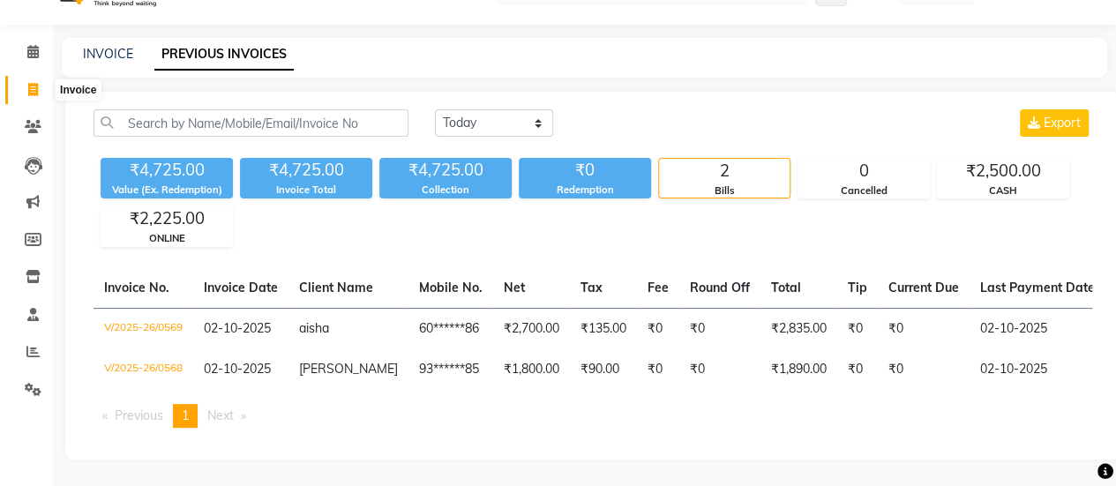
select select "service"
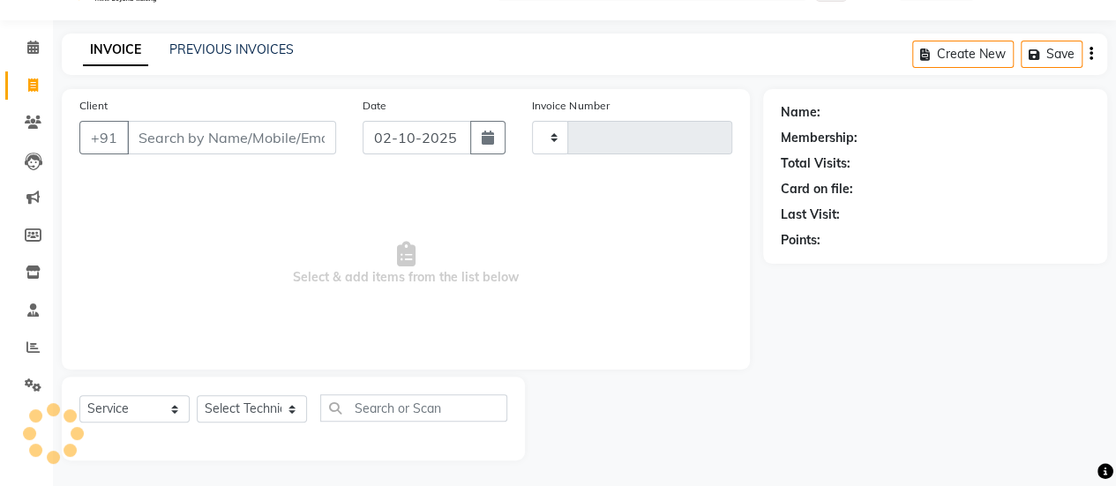
type input "0570"
select select "8259"
click at [223, 47] on link "PREVIOUS INVOICES" at bounding box center [231, 49] width 124 height 16
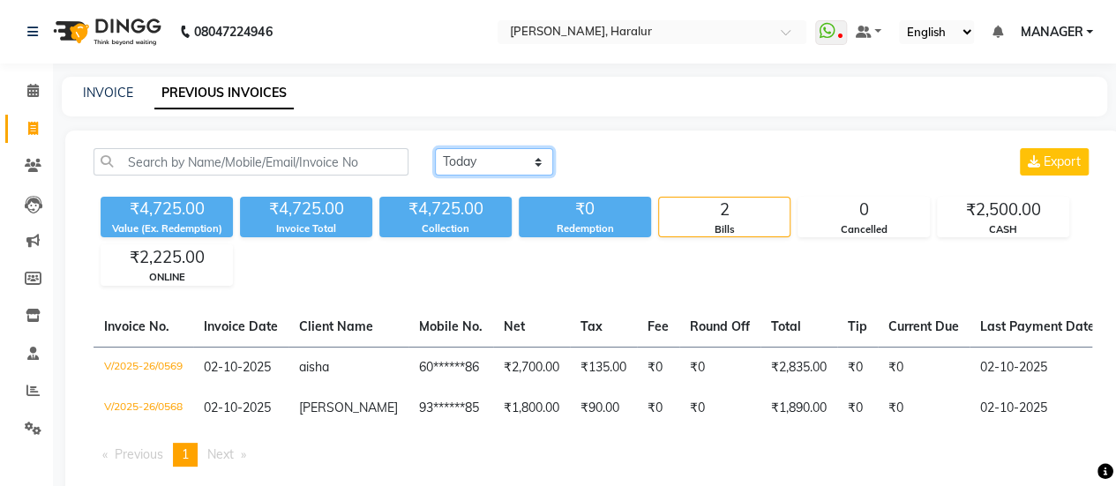
click at [460, 163] on select "[DATE] [DATE] Custom Range" at bounding box center [494, 161] width 118 height 27
select select "[DATE]"
click at [435, 148] on select "[DATE] [DATE] Custom Range" at bounding box center [494, 161] width 118 height 27
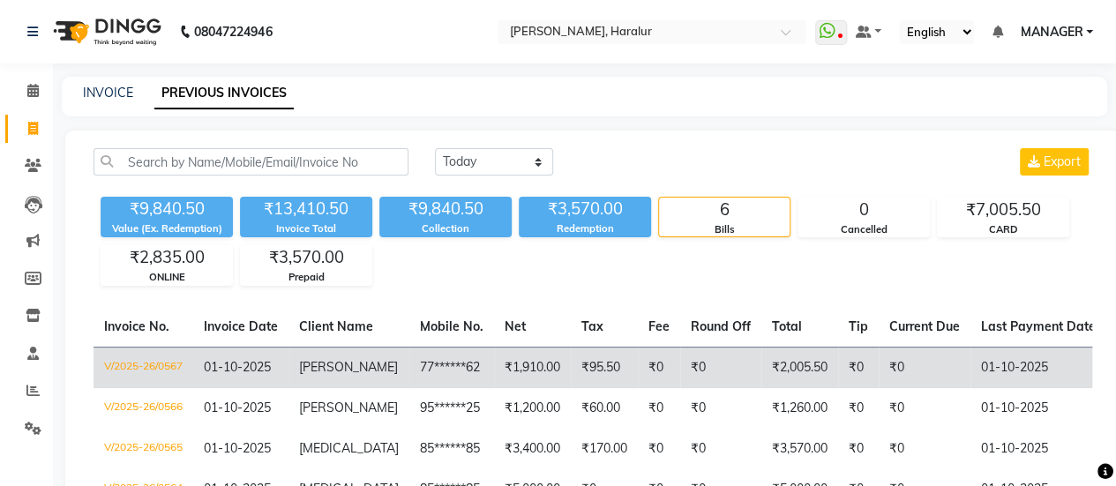
click at [332, 369] on span "[PERSON_NAME]" at bounding box center [348, 367] width 99 height 16
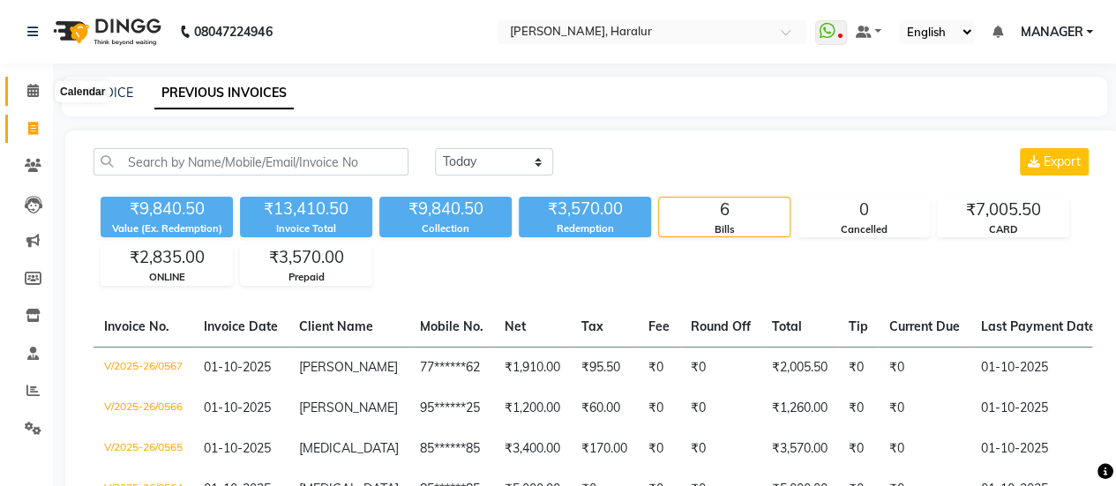
click at [27, 87] on icon at bounding box center [32, 90] width 11 height 13
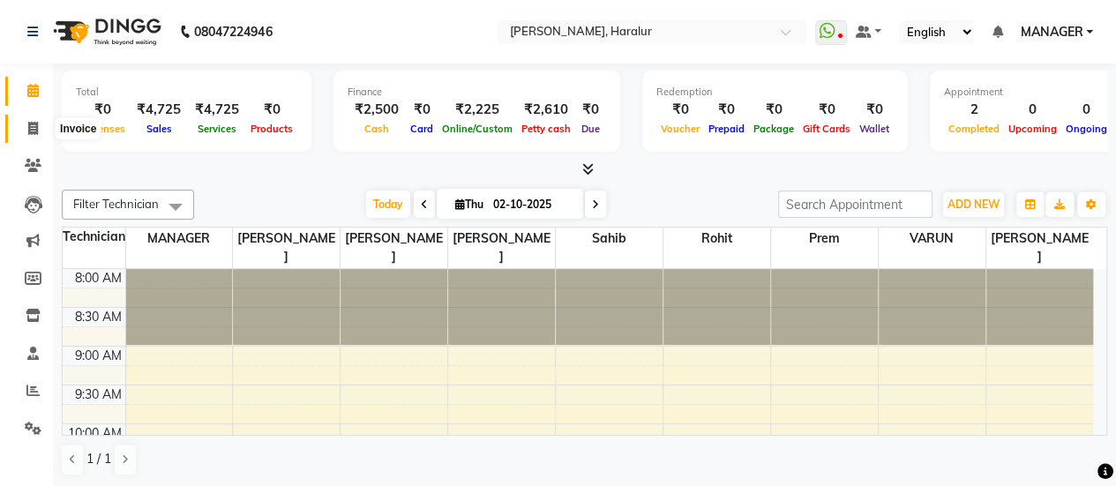
click at [35, 126] on icon at bounding box center [33, 128] width 10 height 13
select select "service"
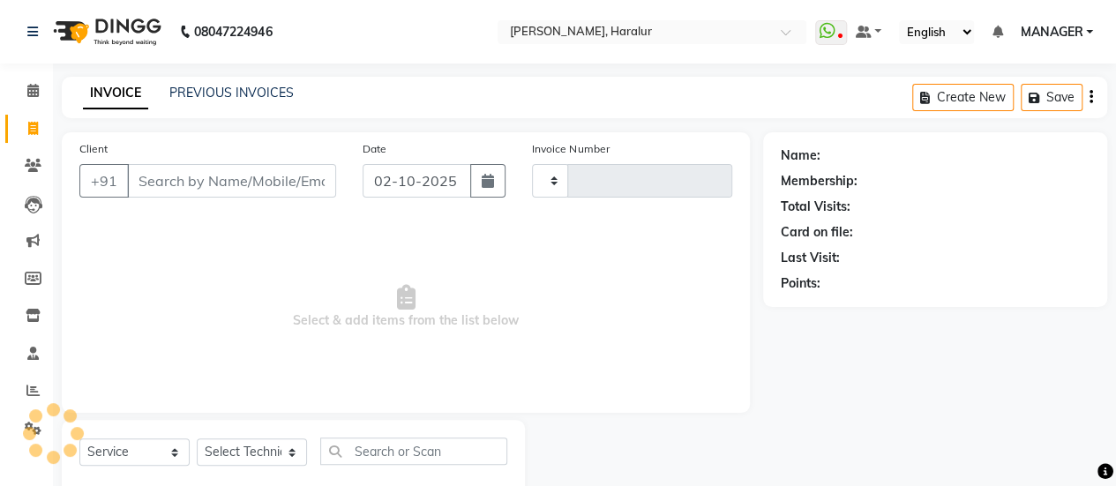
type input "0570"
select select "8259"
click at [222, 91] on link "PREVIOUS INVOICES" at bounding box center [231, 93] width 124 height 16
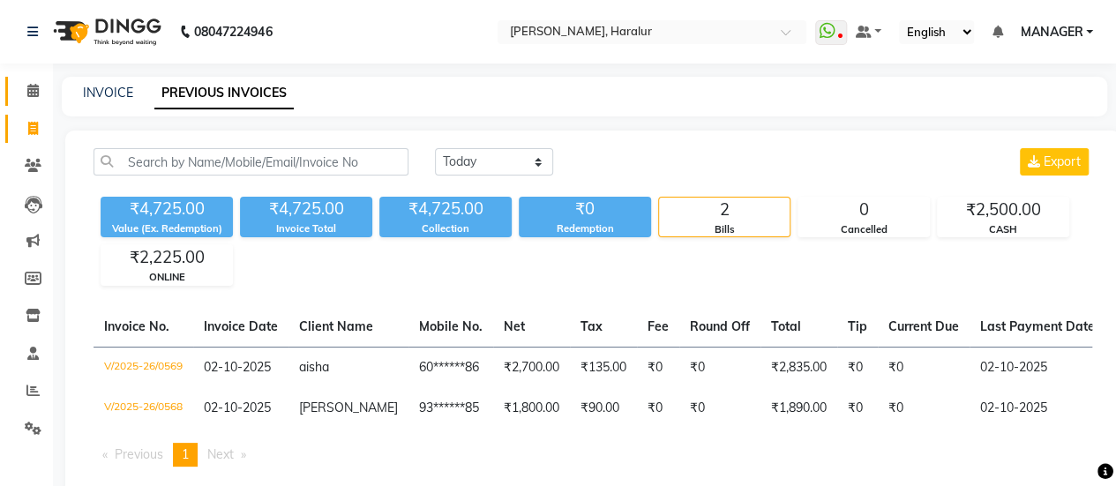
click at [28, 86] on icon at bounding box center [32, 90] width 11 height 13
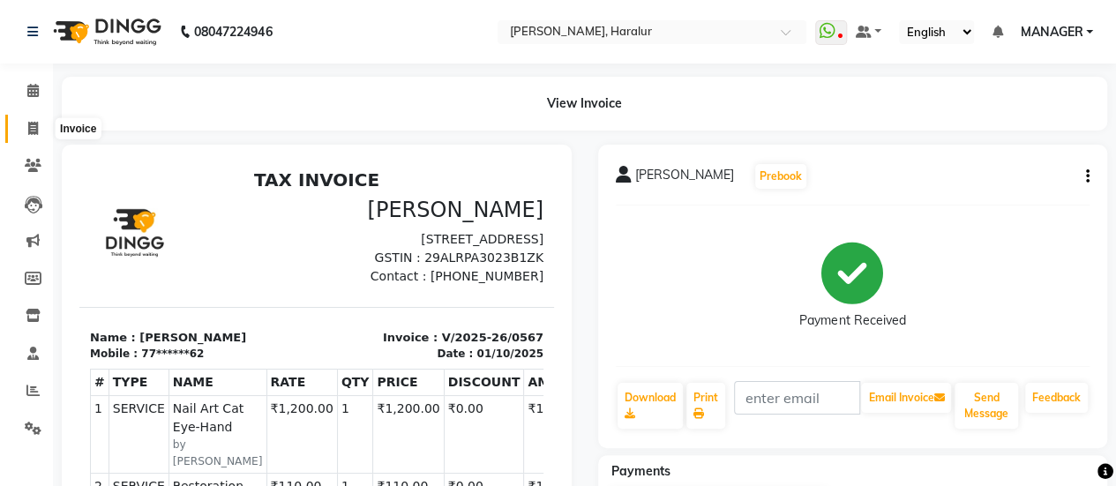
click at [34, 130] on icon at bounding box center [33, 128] width 10 height 13
select select "service"
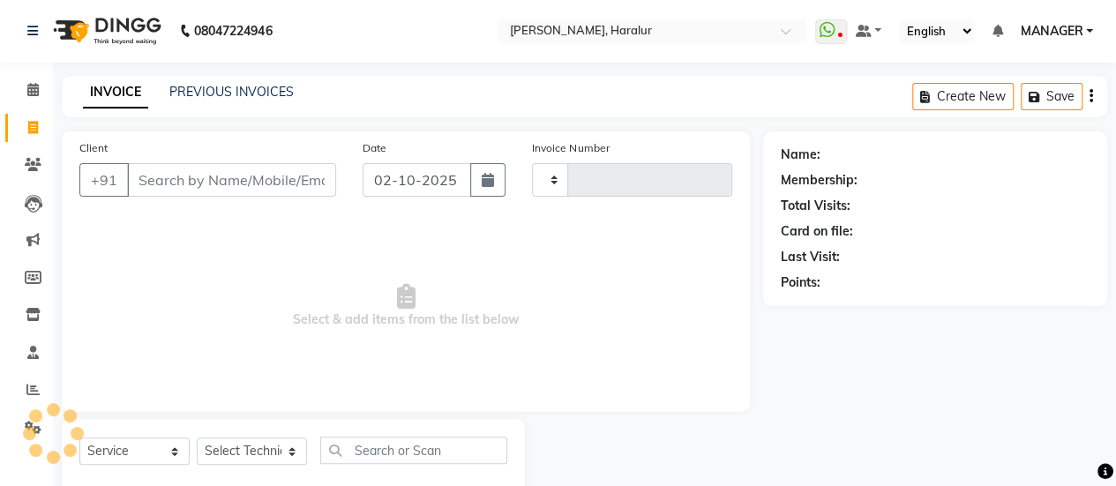
type input "0570"
select select "8259"
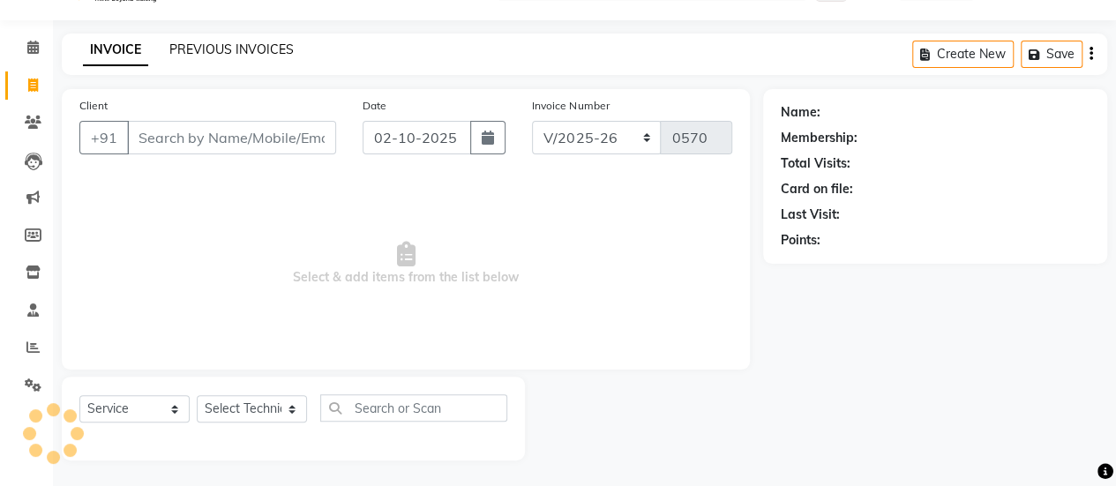
click at [235, 47] on link "PREVIOUS INVOICES" at bounding box center [231, 49] width 124 height 16
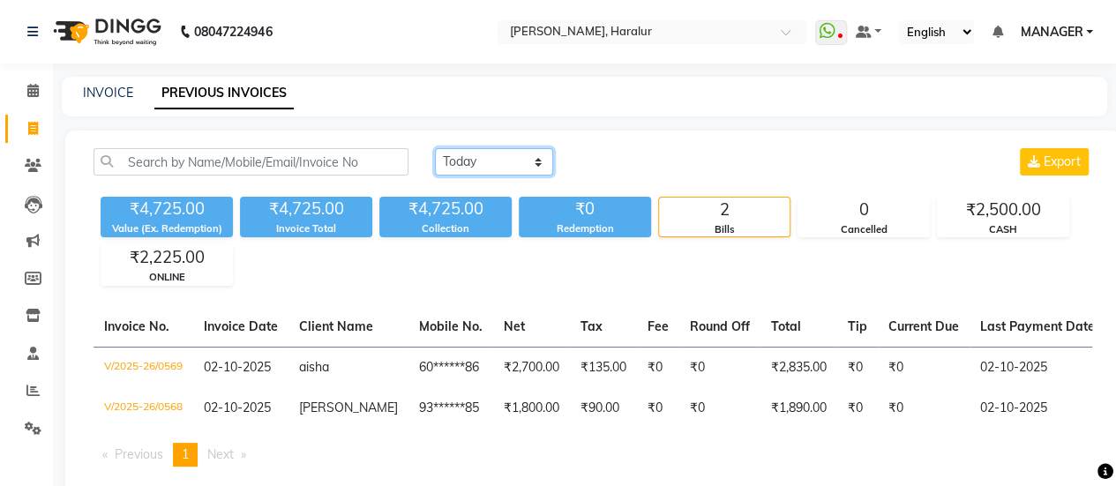
click at [489, 161] on select "[DATE] [DATE] Custom Range" at bounding box center [494, 161] width 118 height 27
select select "[DATE]"
click at [435, 148] on select "[DATE] [DATE] Custom Range" at bounding box center [494, 161] width 118 height 27
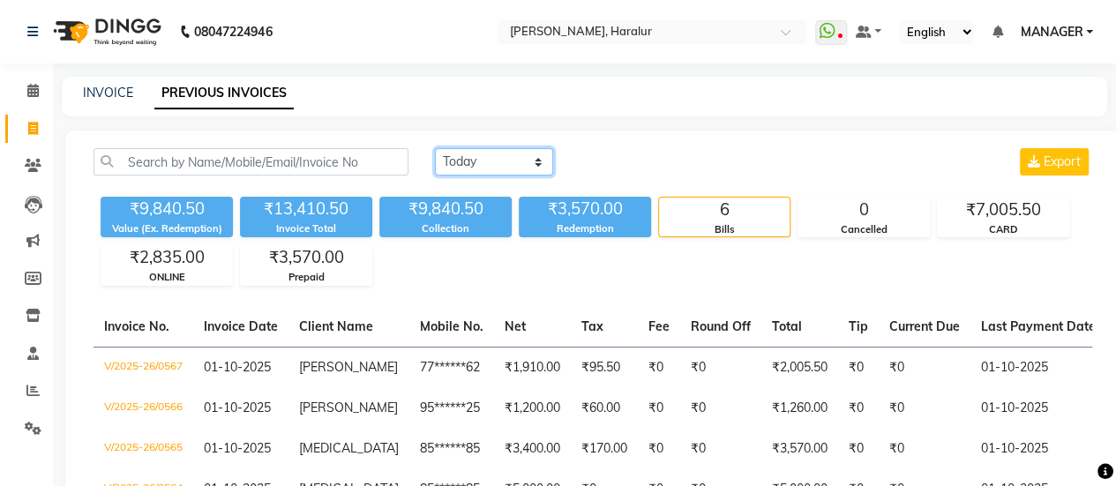
scroll to position [228, 0]
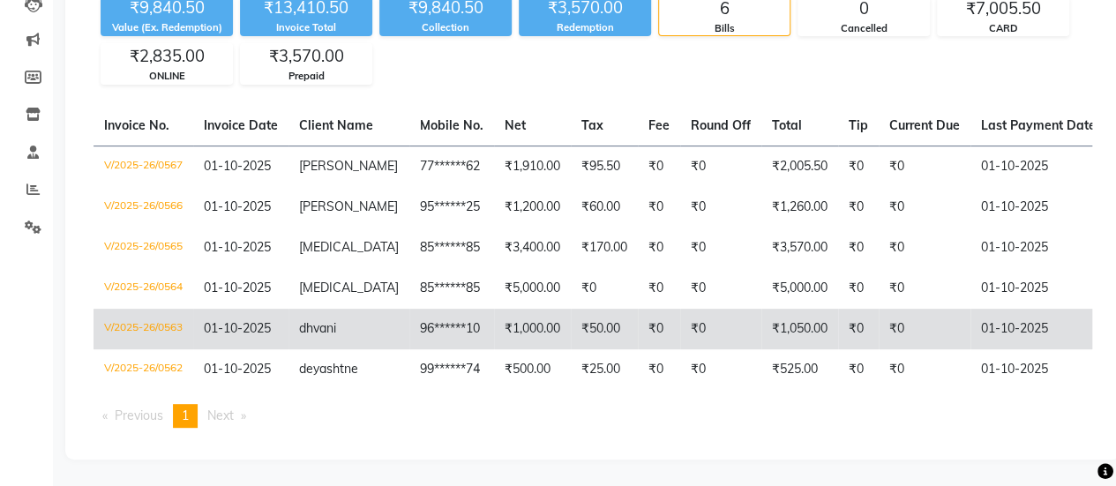
click at [310, 320] on span "dhvani" at bounding box center [317, 328] width 37 height 16
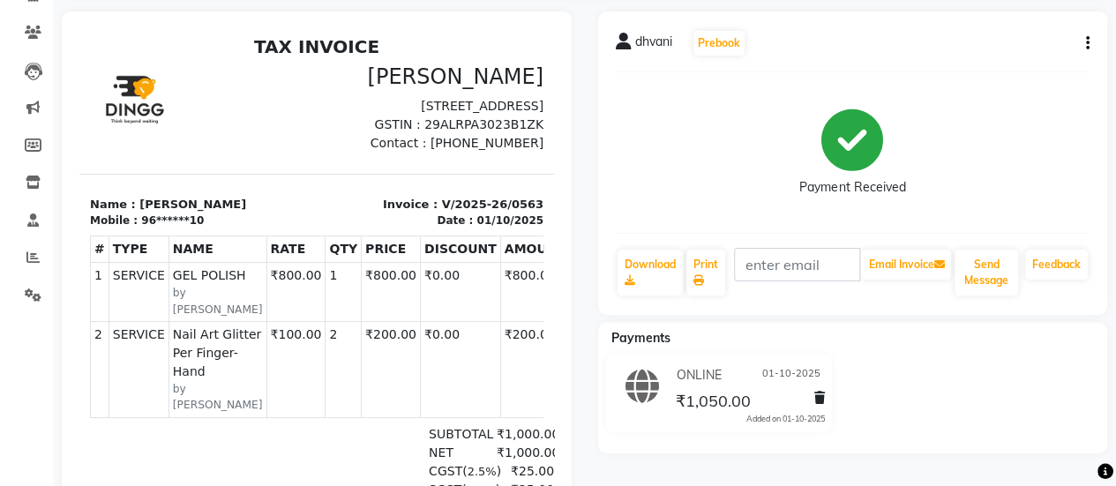
scroll to position [10, 0]
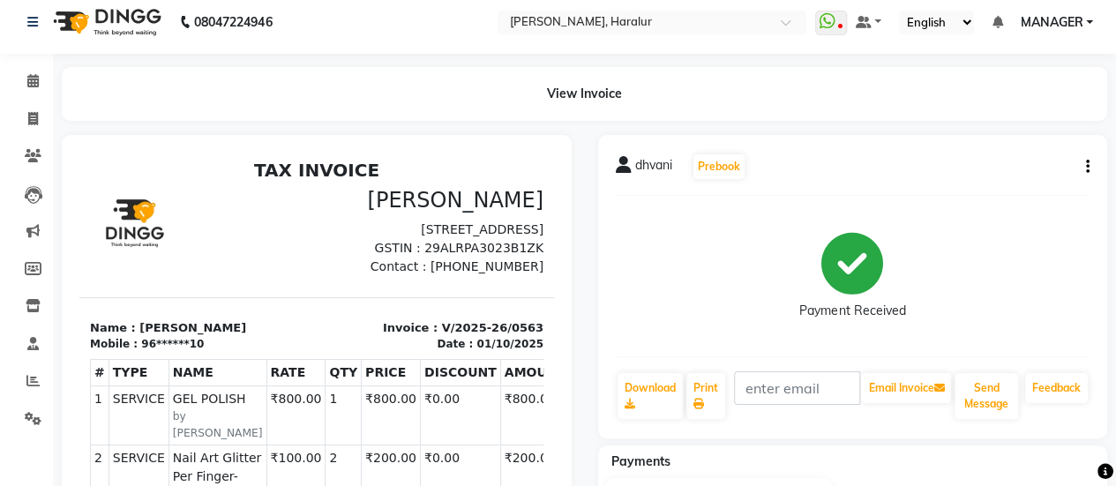
drag, startPoint x: 1128, startPoint y: 96, endPoint x: 1113, endPoint y: 57, distance: 41.6
click at [1113, 57] on div "08047224946 Select Location × Nailashes Haralur, Haralur WhatsApp Status ✕ Stat…" at bounding box center [558, 442] width 1116 height 905
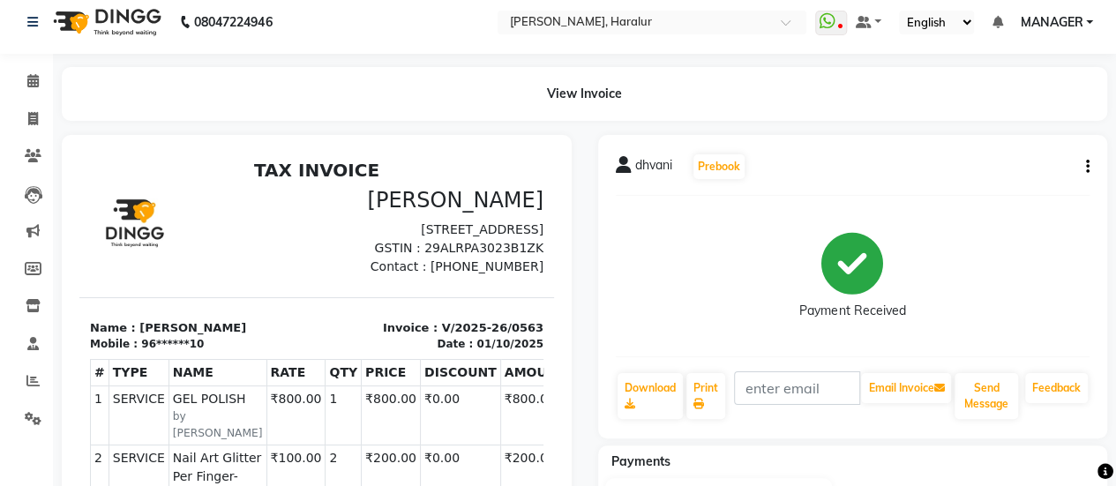
click at [1113, 57] on div "08047224946 Select Location × Nailashes Haralur, Haralur WhatsApp Status ✕ Stat…" at bounding box center [558, 442] width 1116 height 905
click at [1055, 59] on div "08047224946 Select Location × Nailashes Haralur, Haralur WhatsApp Status ✕ Stat…" at bounding box center [558, 442] width 1116 height 905
drag, startPoint x: 1055, startPoint y: 59, endPoint x: 471, endPoint y: 69, distance: 583.9
click at [471, 69] on div "View Invoice" at bounding box center [584, 94] width 1045 height 54
